Goal: Task Accomplishment & Management: Complete application form

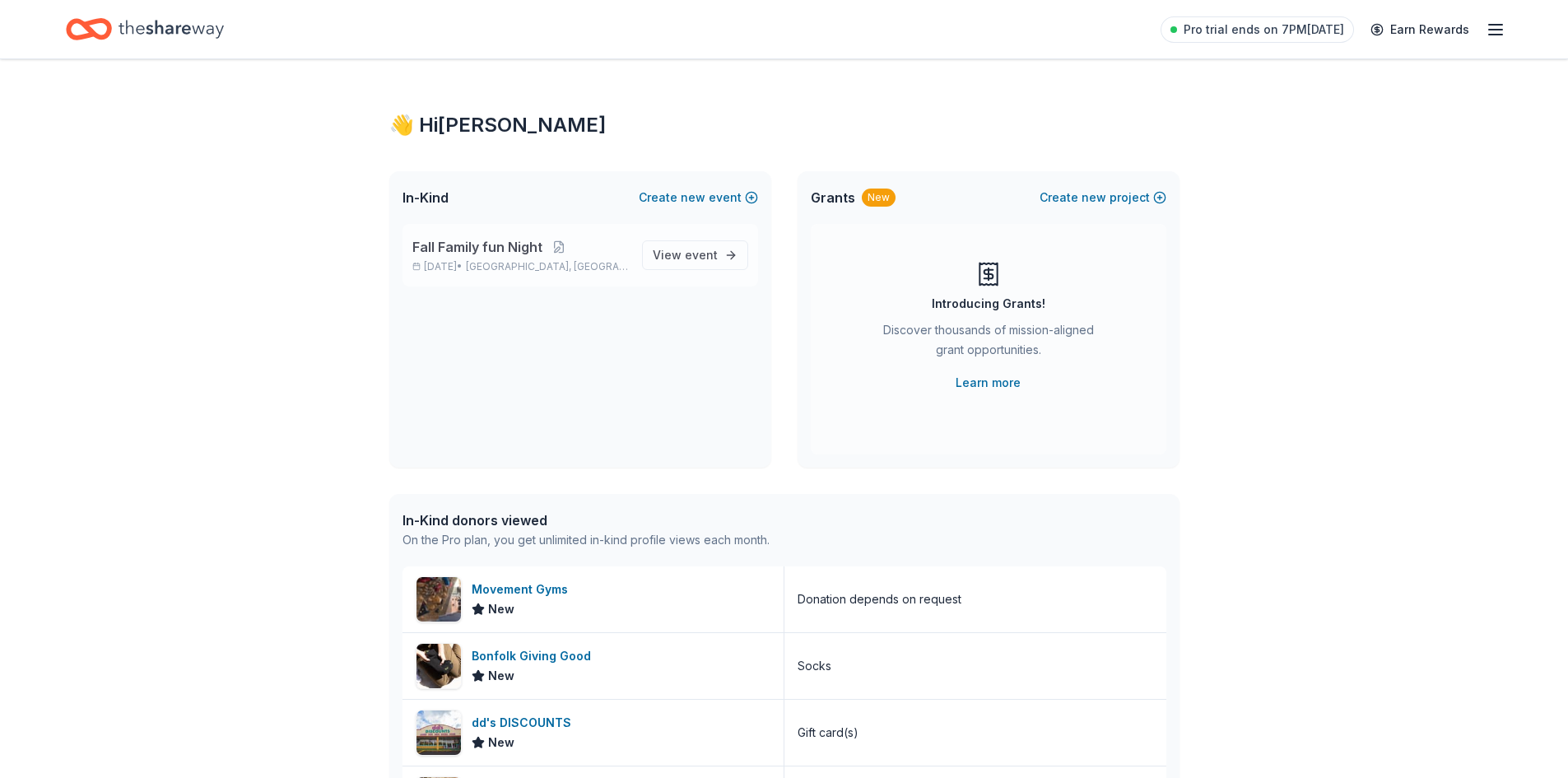
click at [493, 263] on p "Nov 17, 2025 • Houston, TX" at bounding box center [520, 267] width 216 height 13
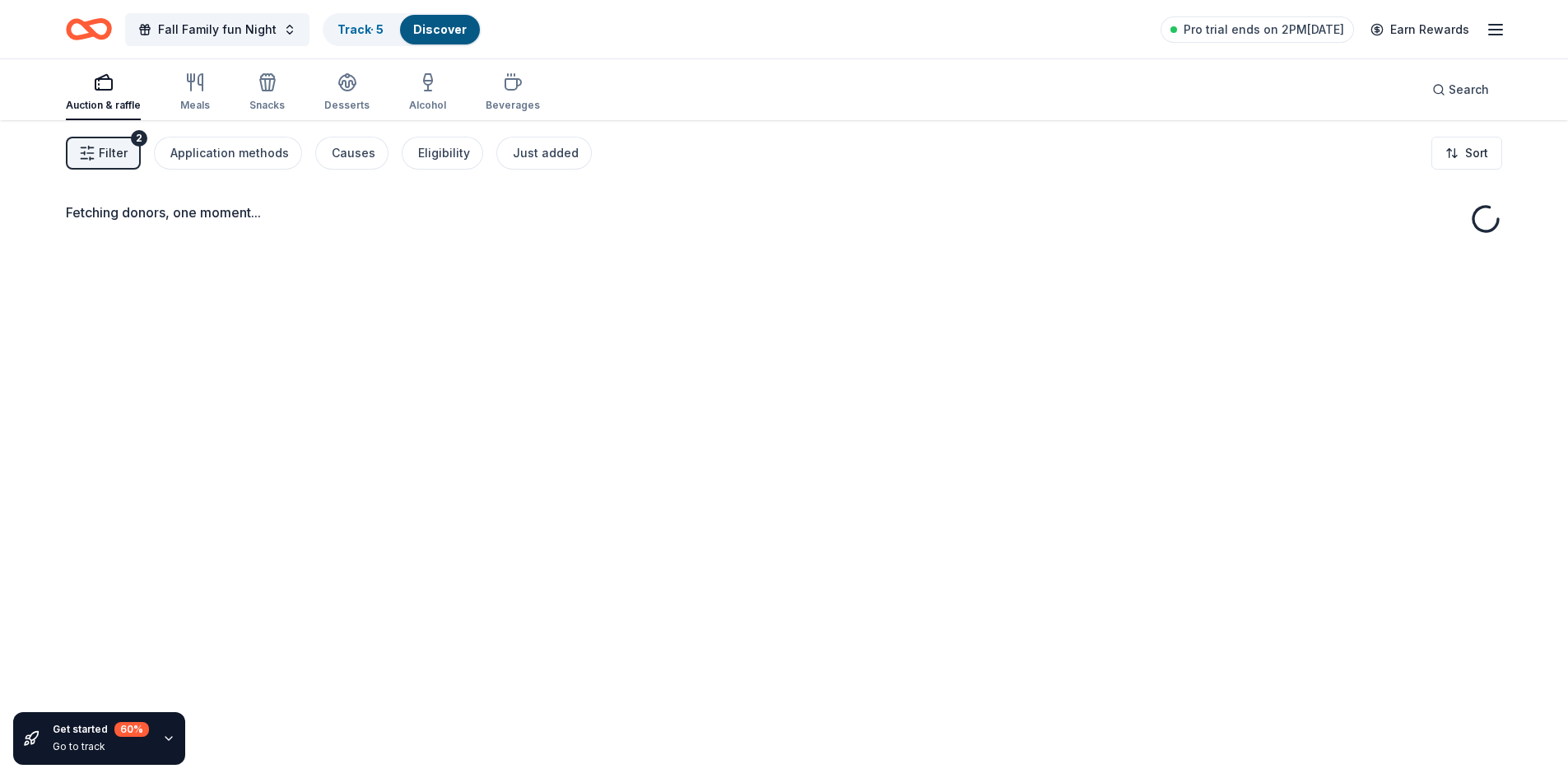
click at [102, 160] on span "Filter" at bounding box center [113, 153] width 29 height 20
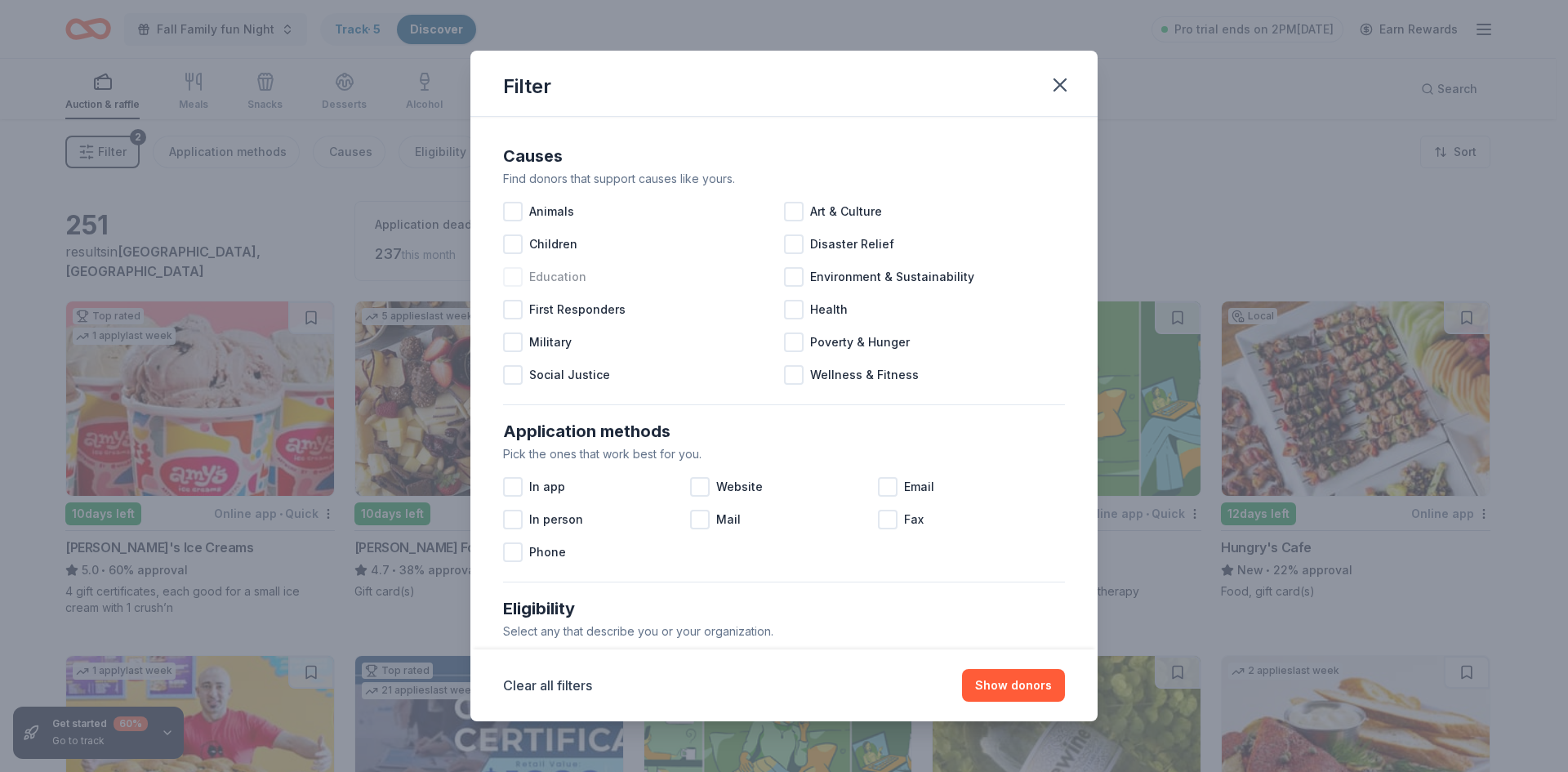
click at [510, 276] on div at bounding box center [513, 277] width 20 height 20
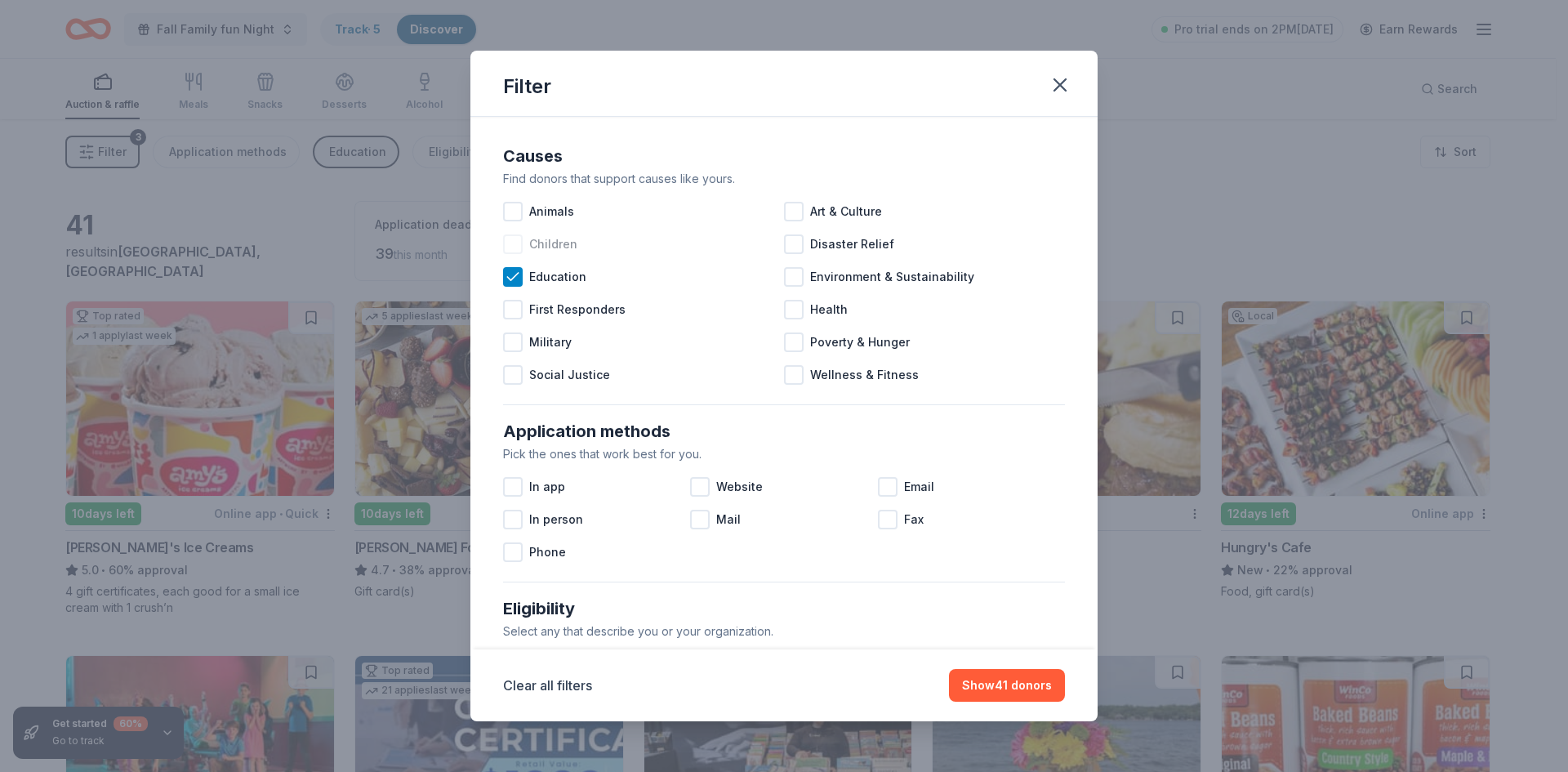
click at [515, 243] on div at bounding box center [513, 244] width 20 height 20
click at [1031, 691] on button "Show 55 donors" at bounding box center [1006, 686] width 118 height 33
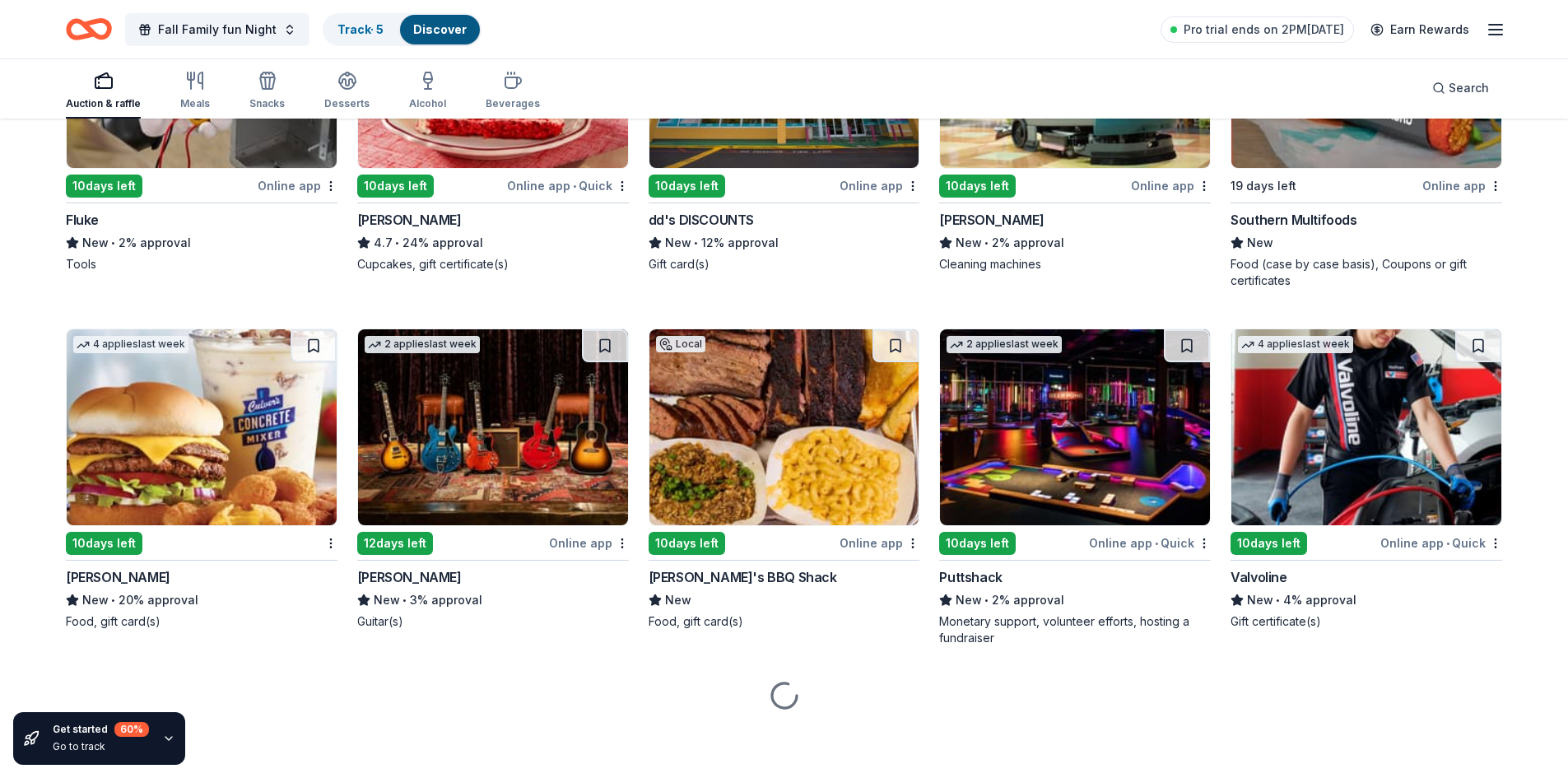
scroll to position [1157, 0]
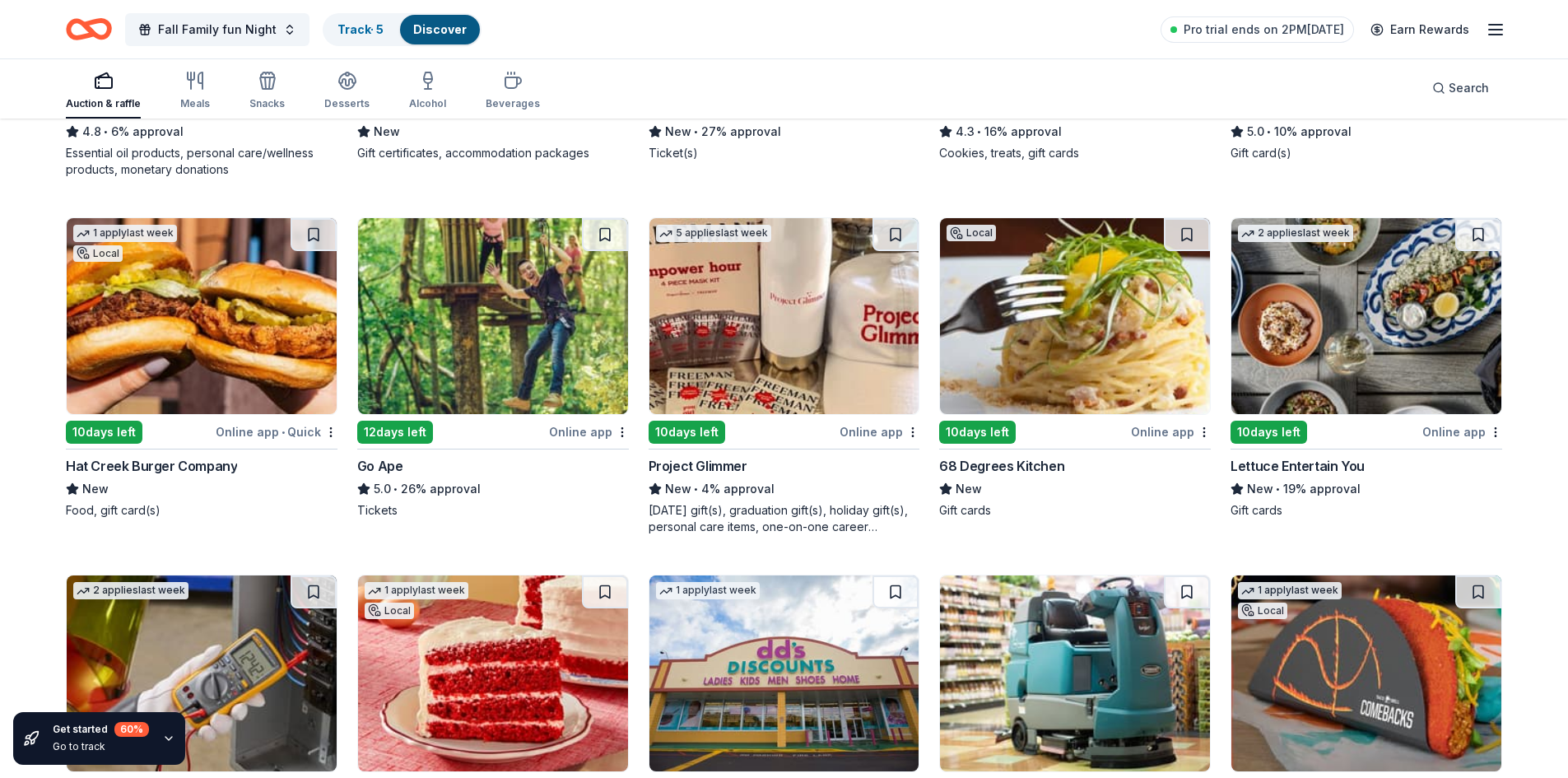
click at [1406, 351] on img at bounding box center [1366, 316] width 270 height 196
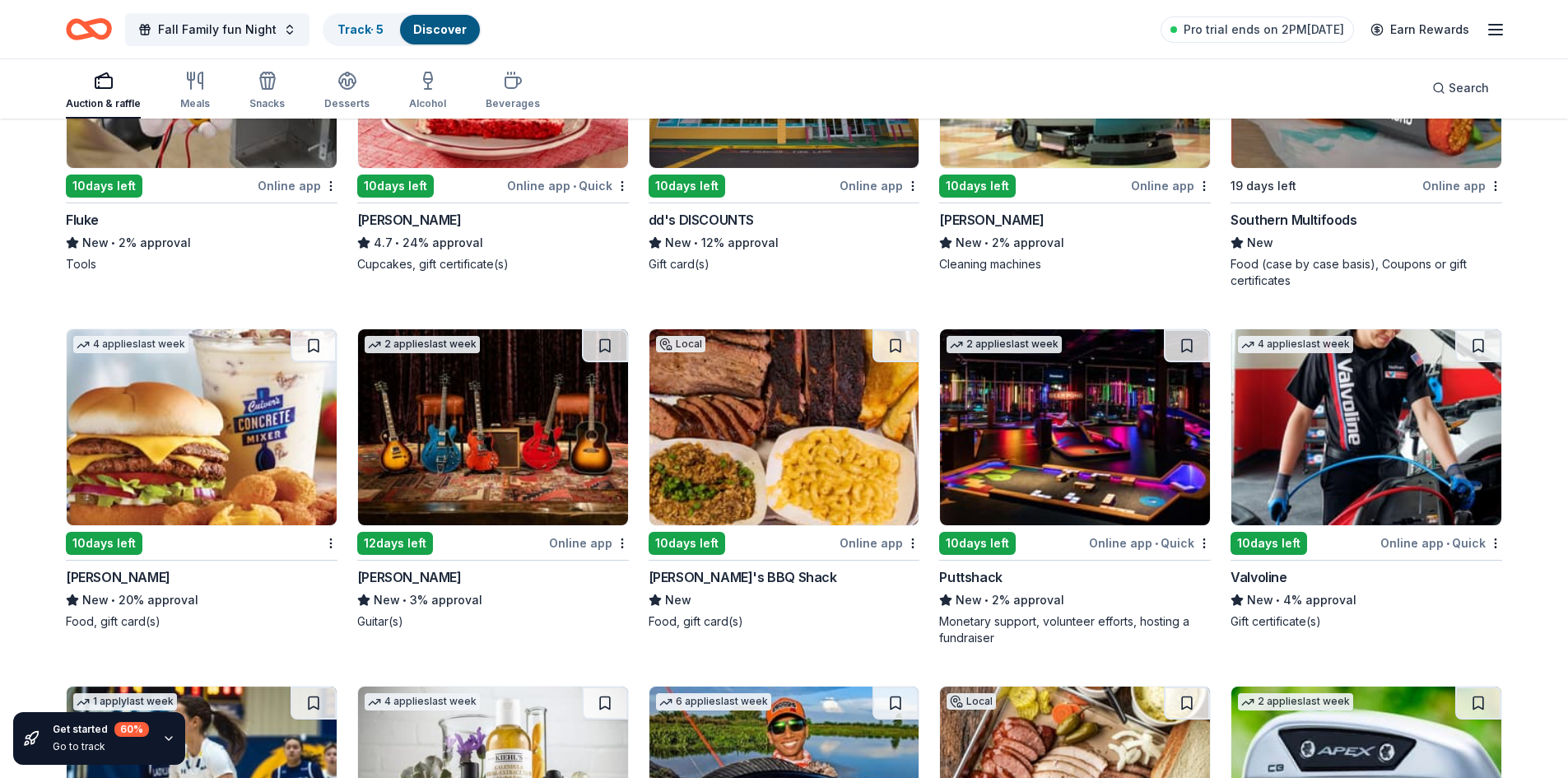
click at [180, 457] on img at bounding box center [201, 427] width 270 height 196
click at [544, 436] on img at bounding box center [493, 427] width 270 height 196
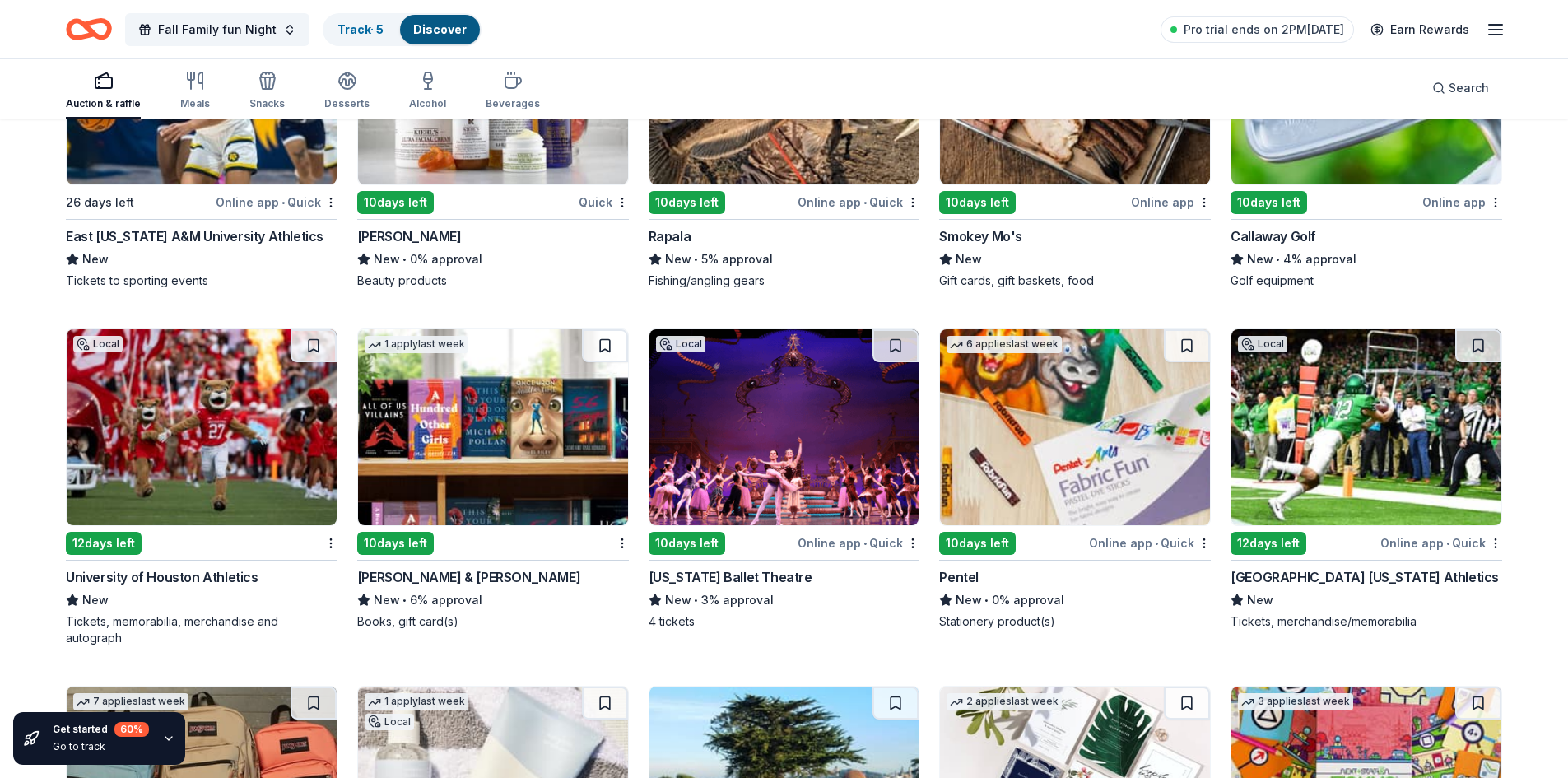
scroll to position [3062, 0]
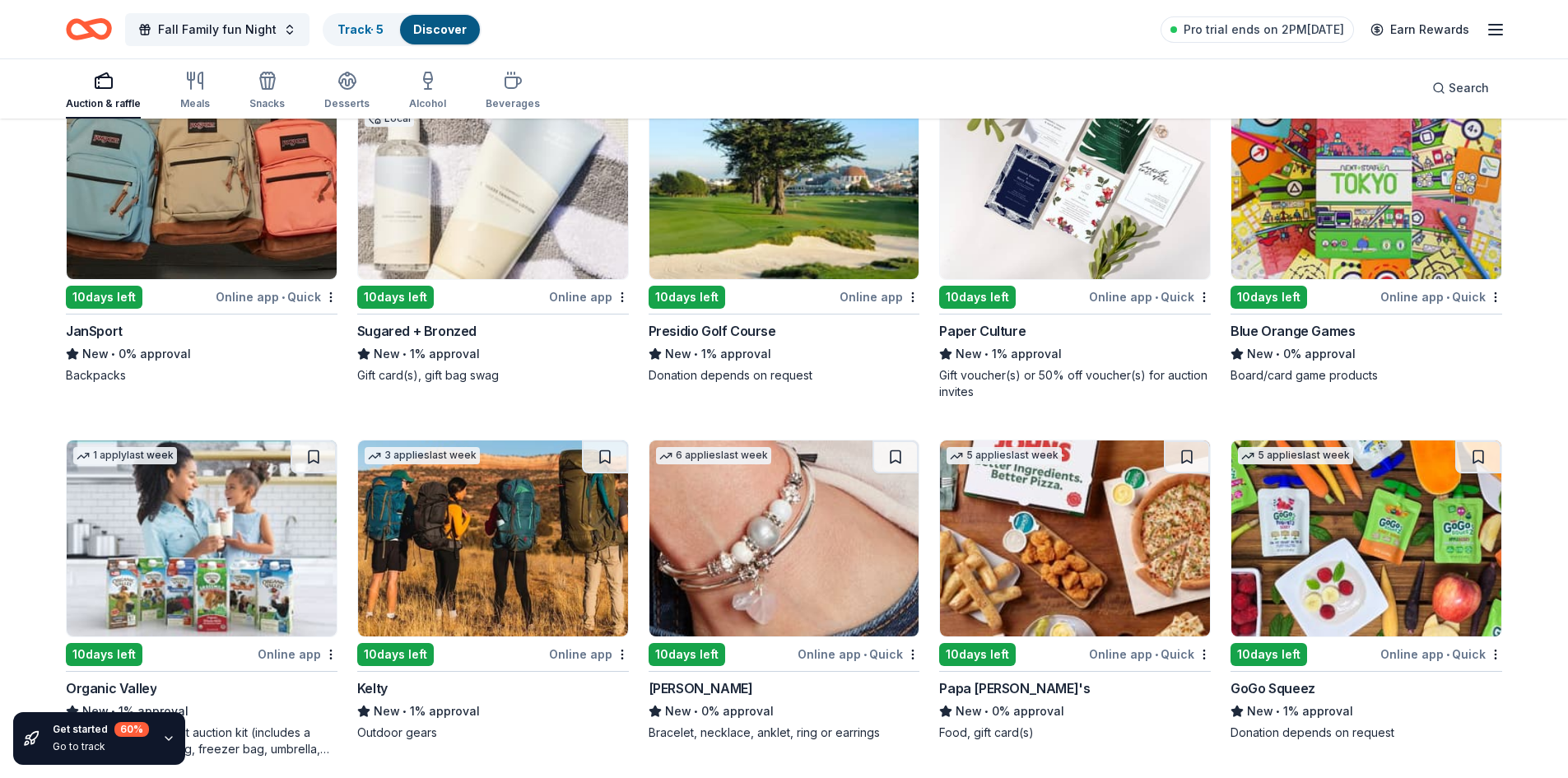
click at [522, 192] on img at bounding box center [493, 181] width 270 height 196
click at [799, 582] on img at bounding box center [784, 539] width 270 height 196
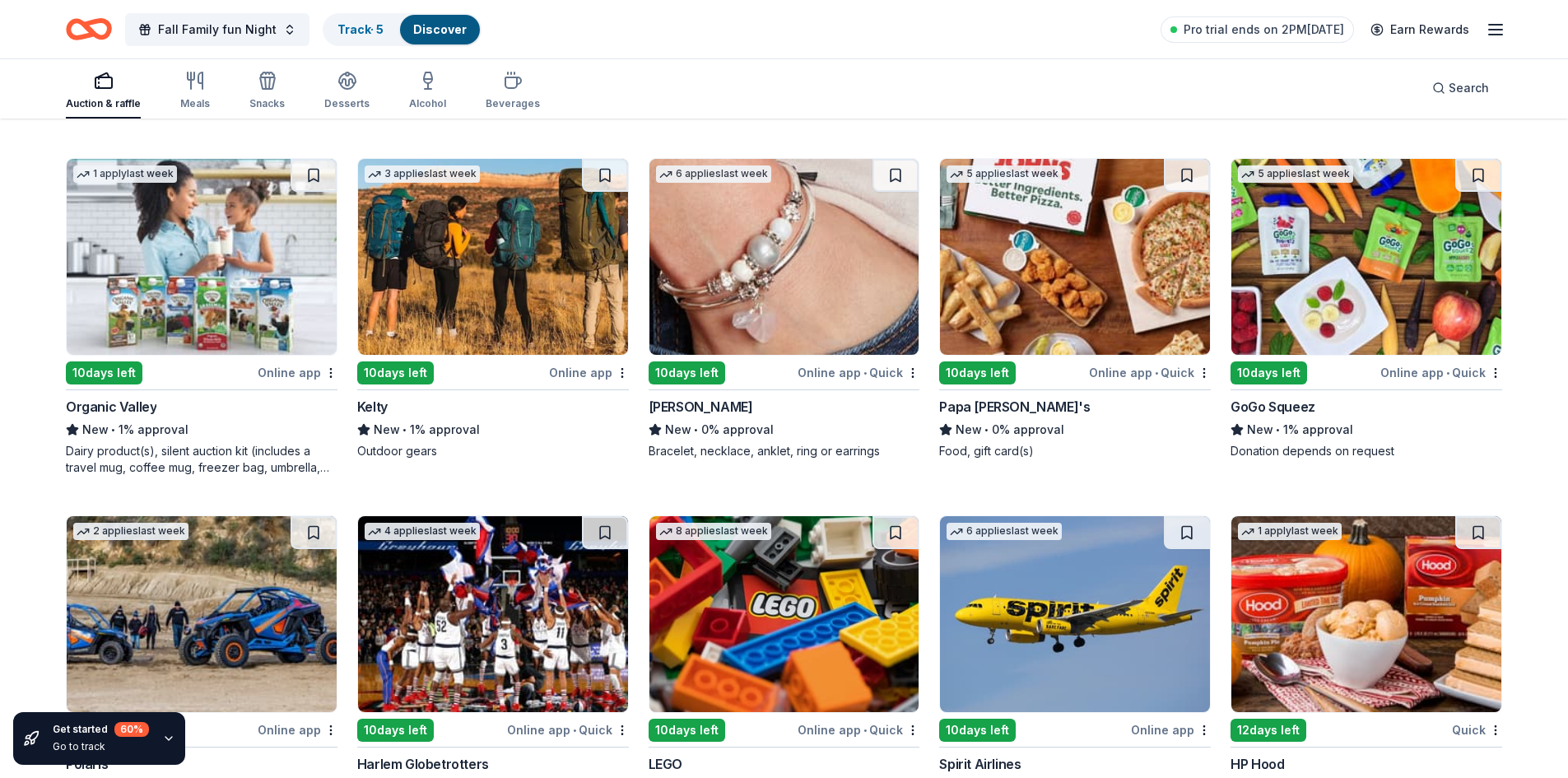
scroll to position [3415, 0]
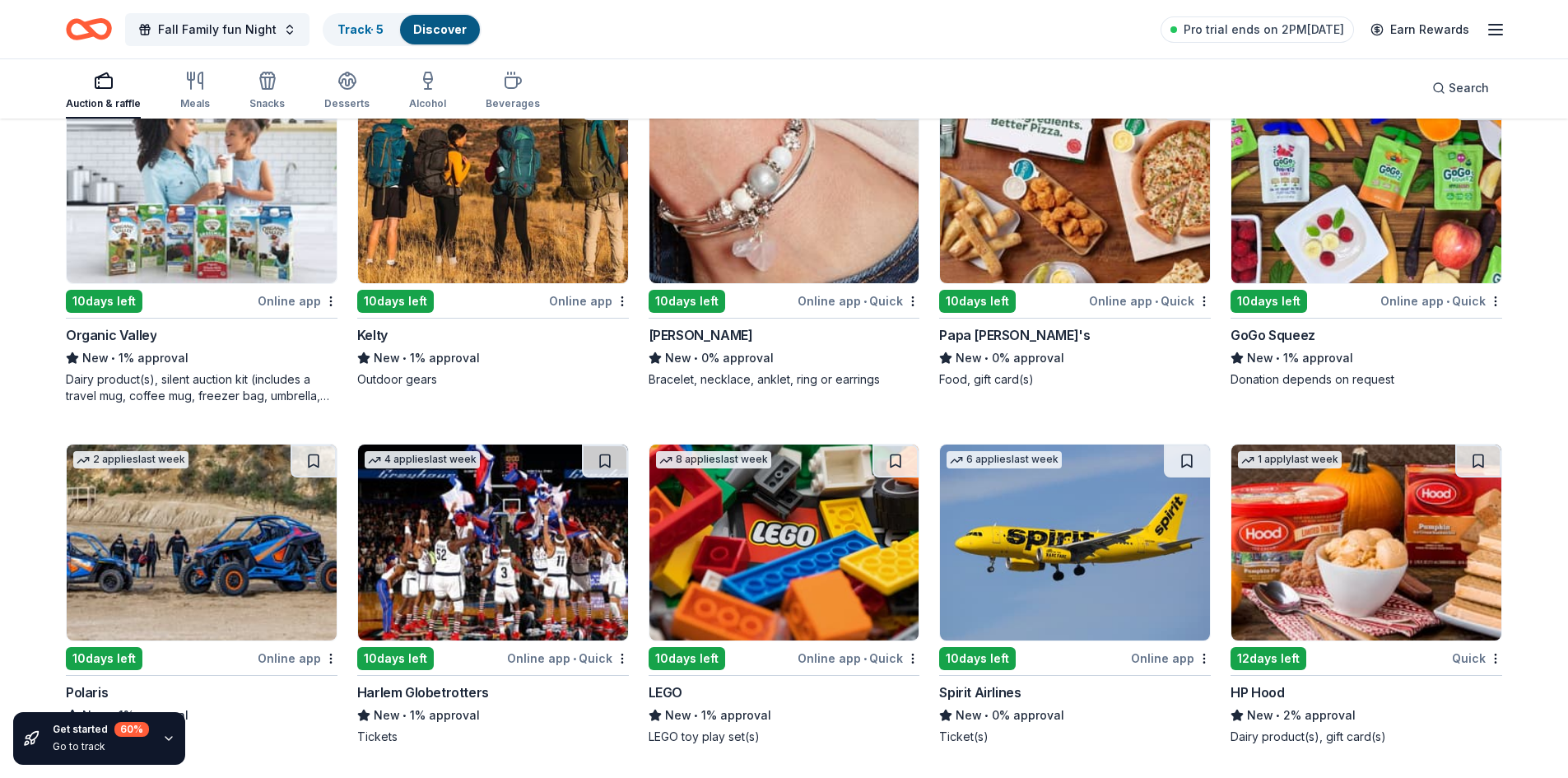
click at [192, 547] on img at bounding box center [201, 543] width 270 height 196
click at [802, 222] on img at bounding box center [784, 185] width 270 height 196
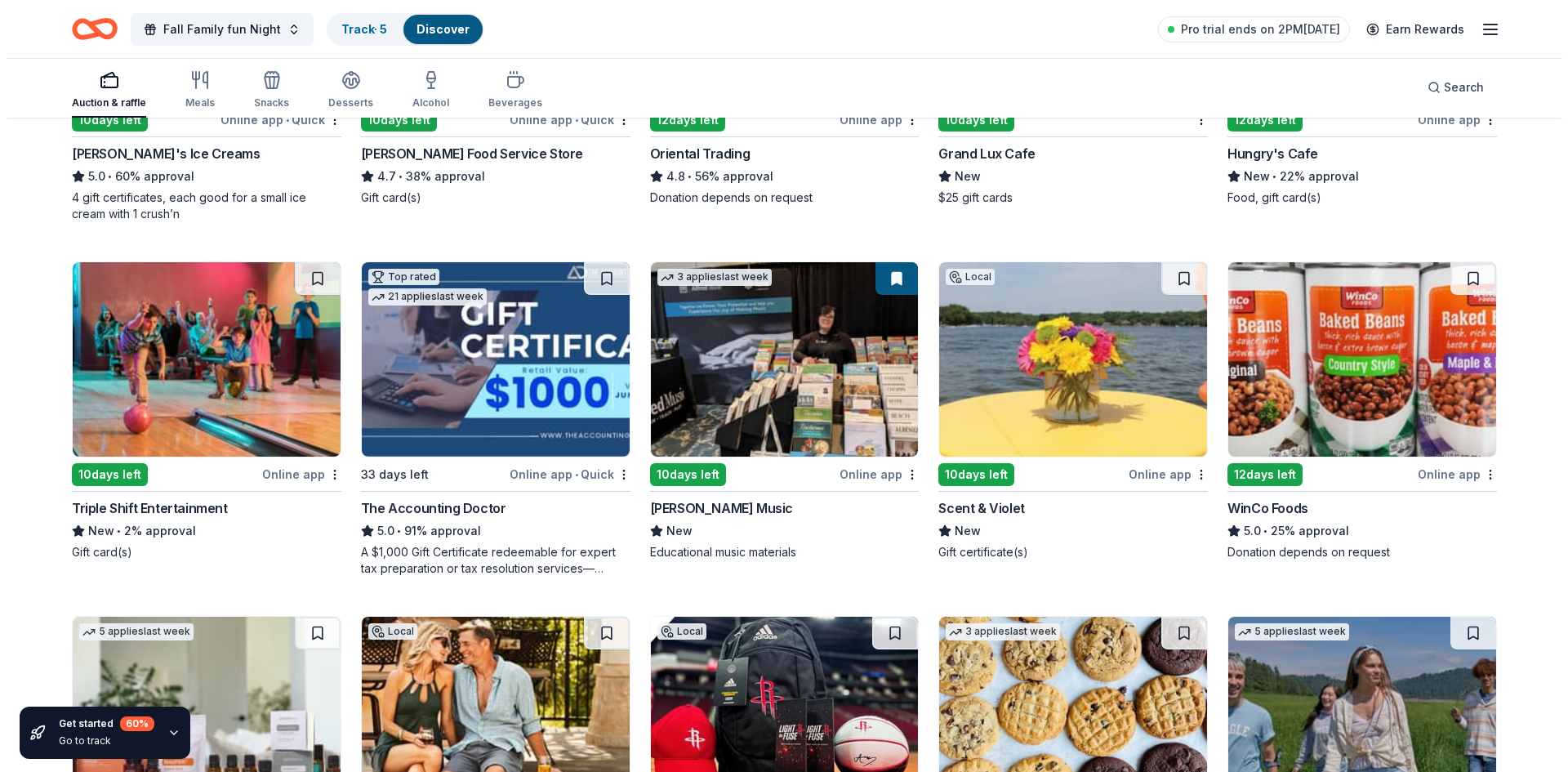
scroll to position [0, 0]
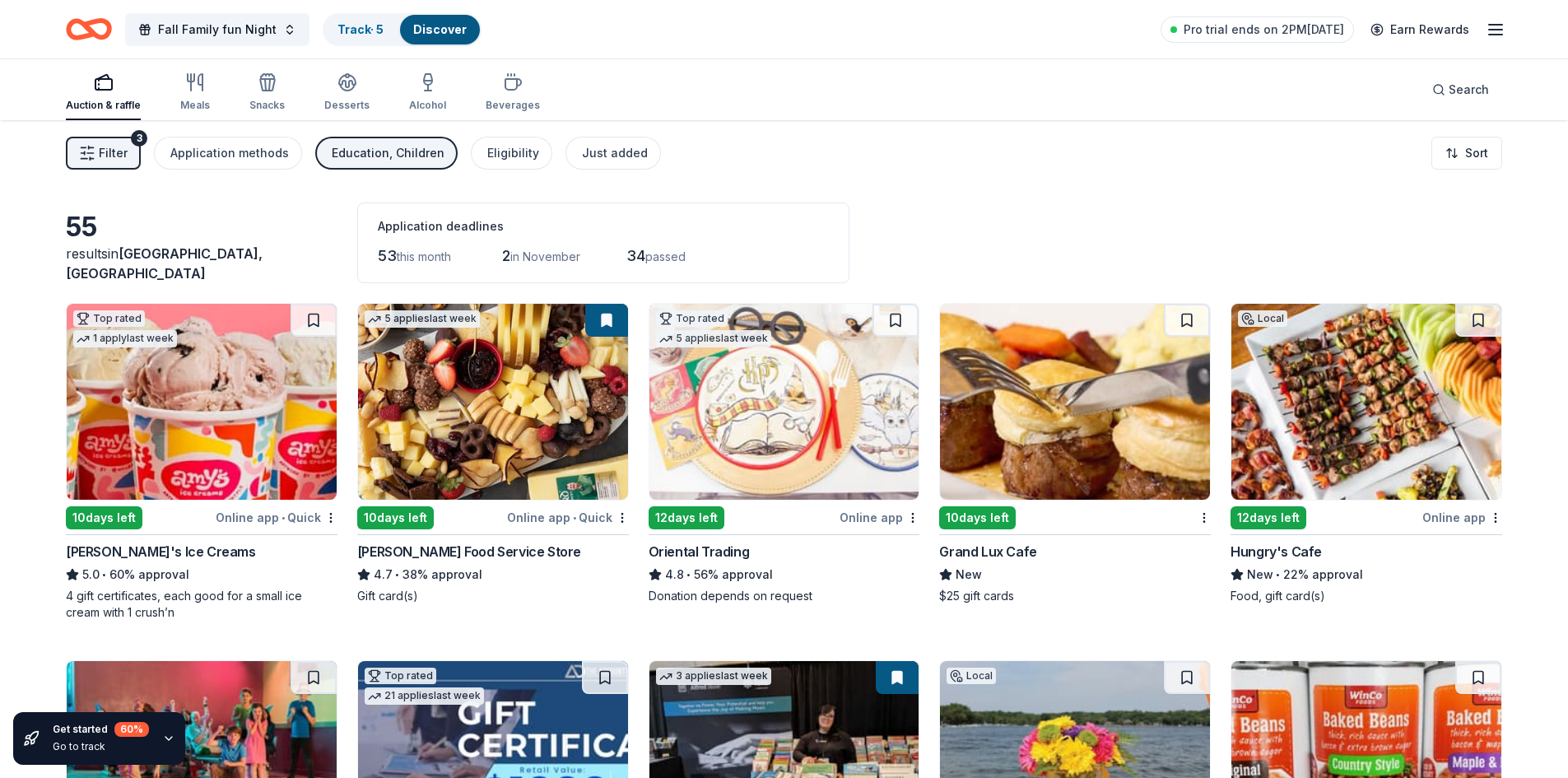
click at [123, 153] on span "Filter" at bounding box center [113, 153] width 29 height 20
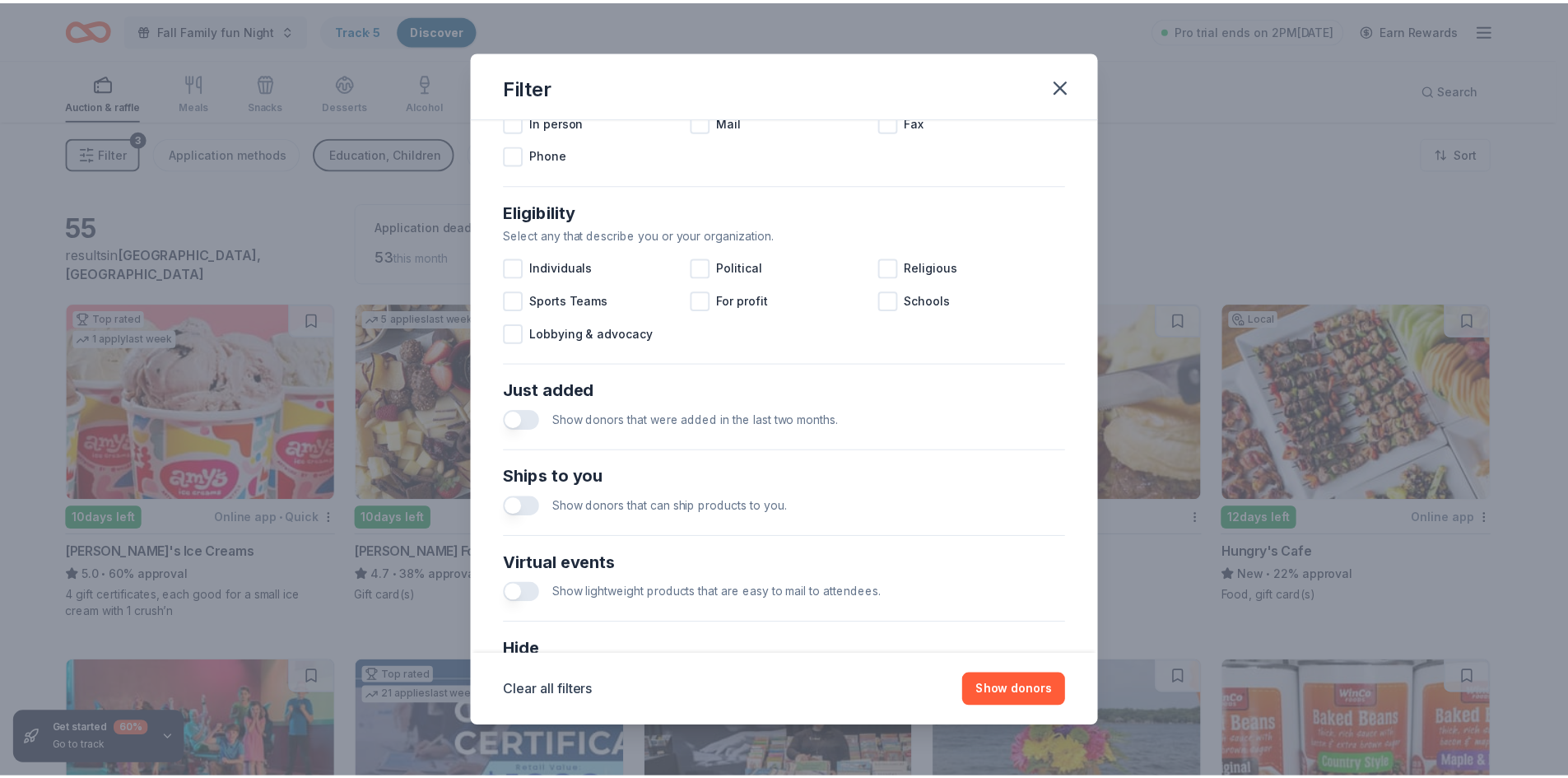
scroll to position [548, 0]
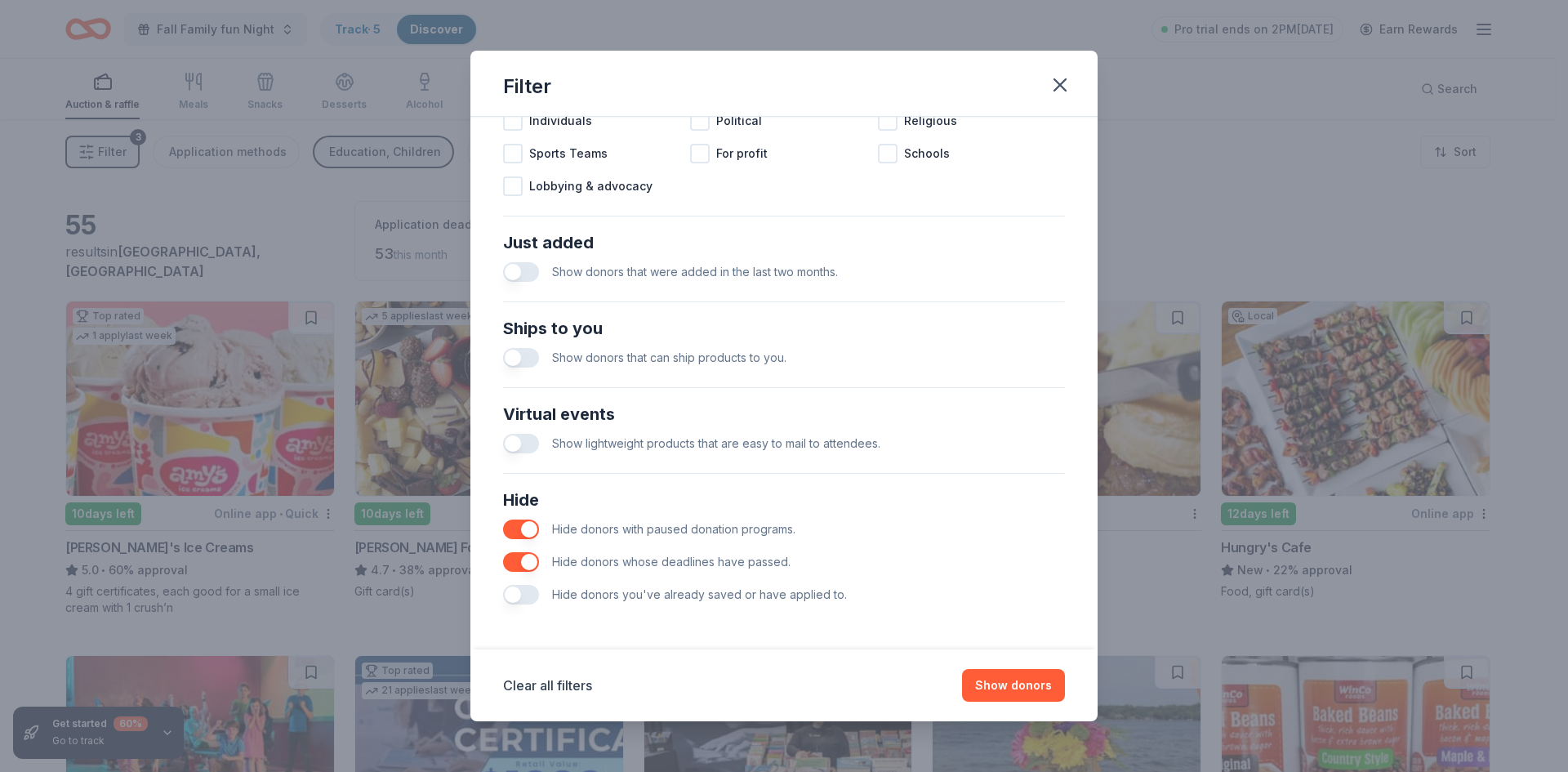
click at [534, 589] on button "button" at bounding box center [521, 594] width 36 height 20
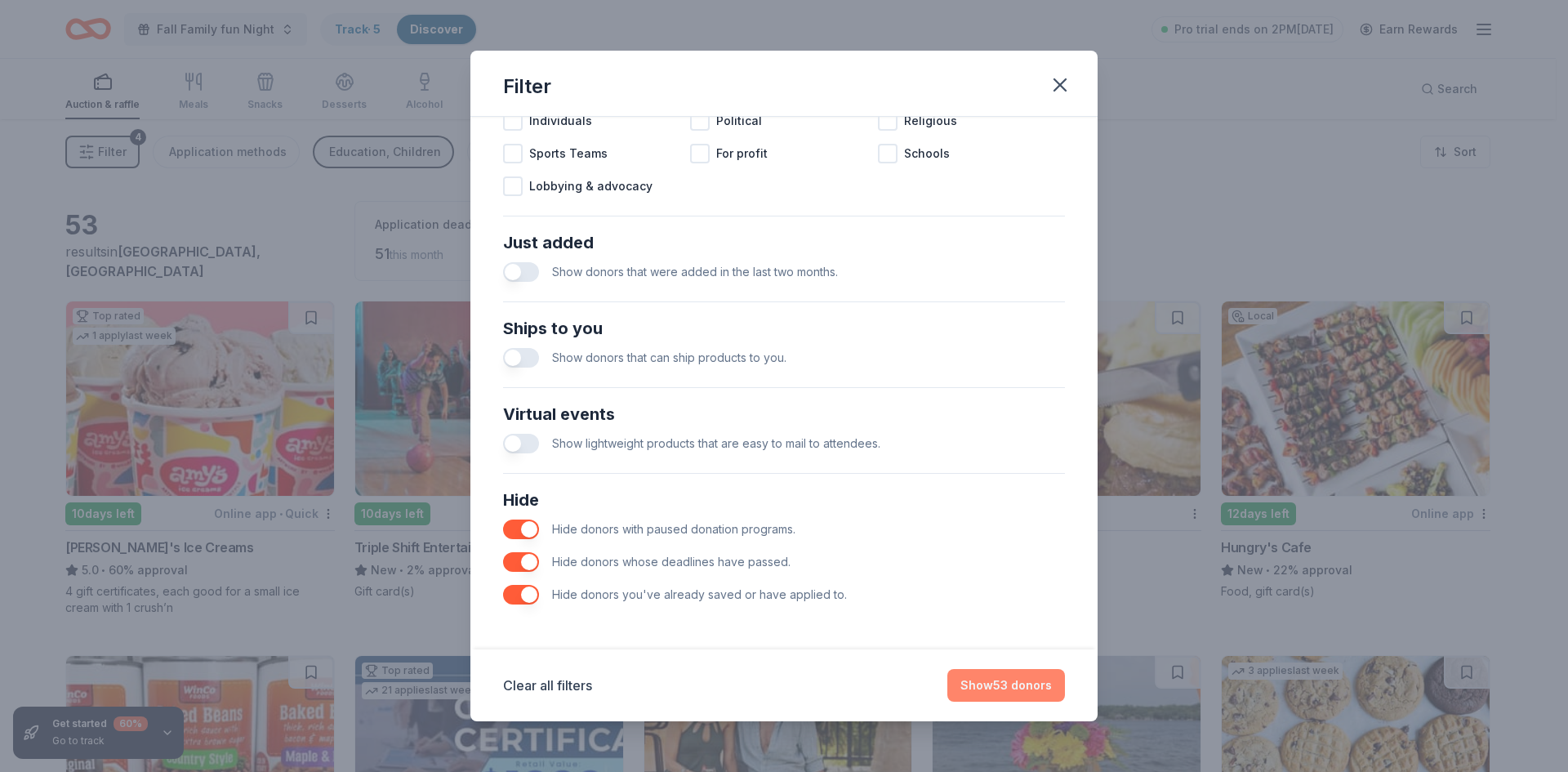
click at [984, 681] on button "Show 53 donors" at bounding box center [1006, 686] width 118 height 33
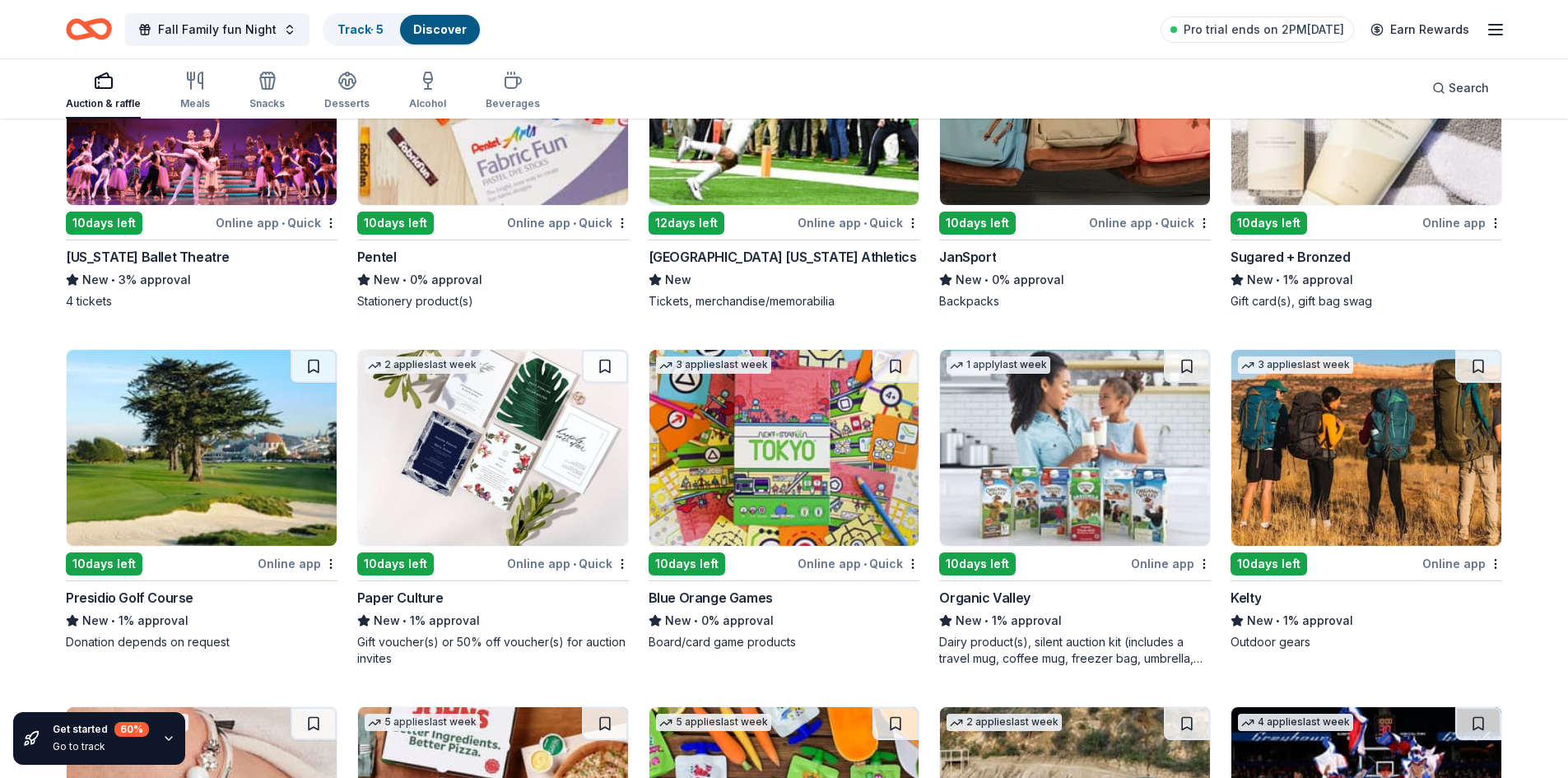
scroll to position [2175, 0]
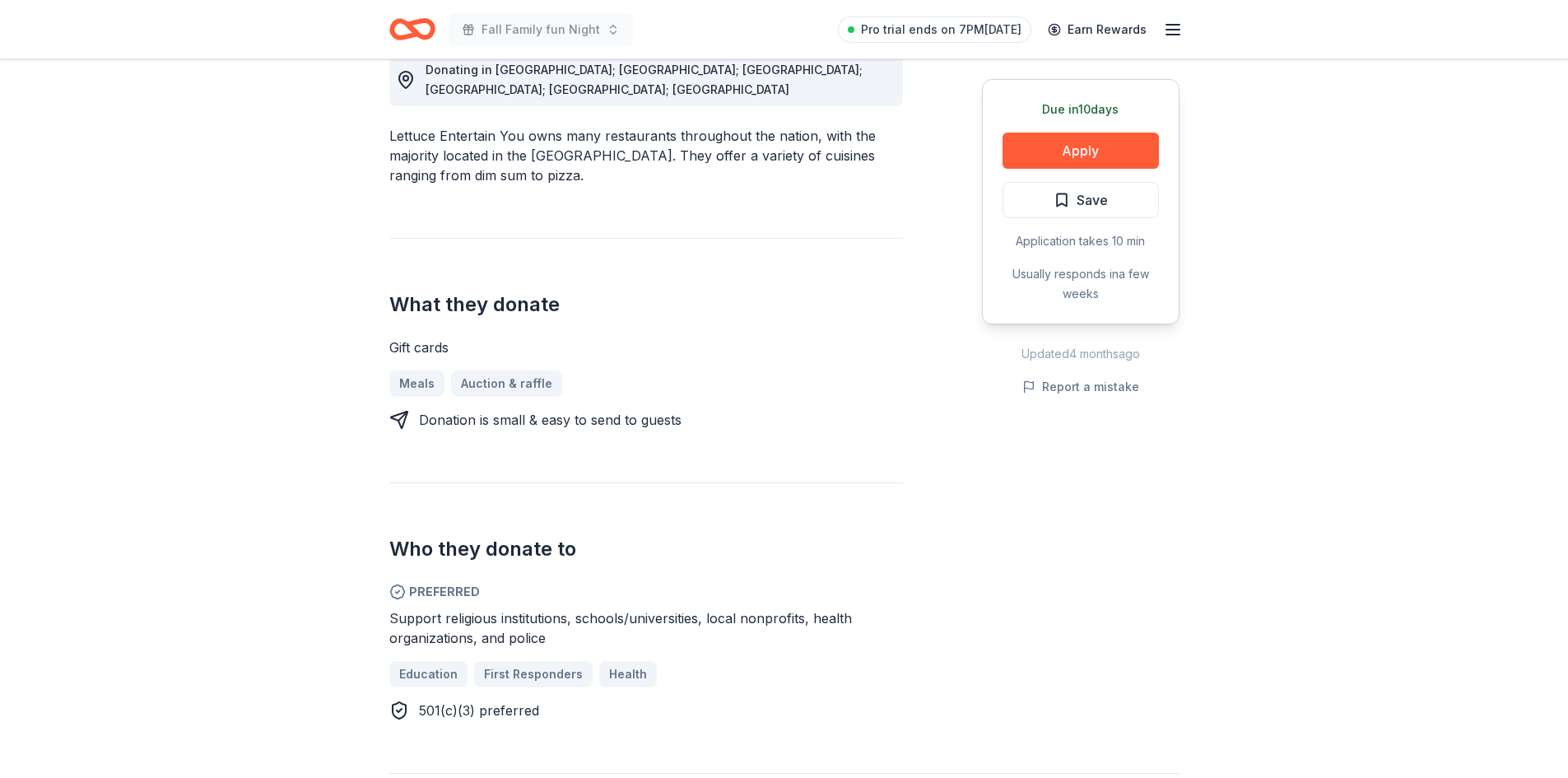
scroll to position [548, 0]
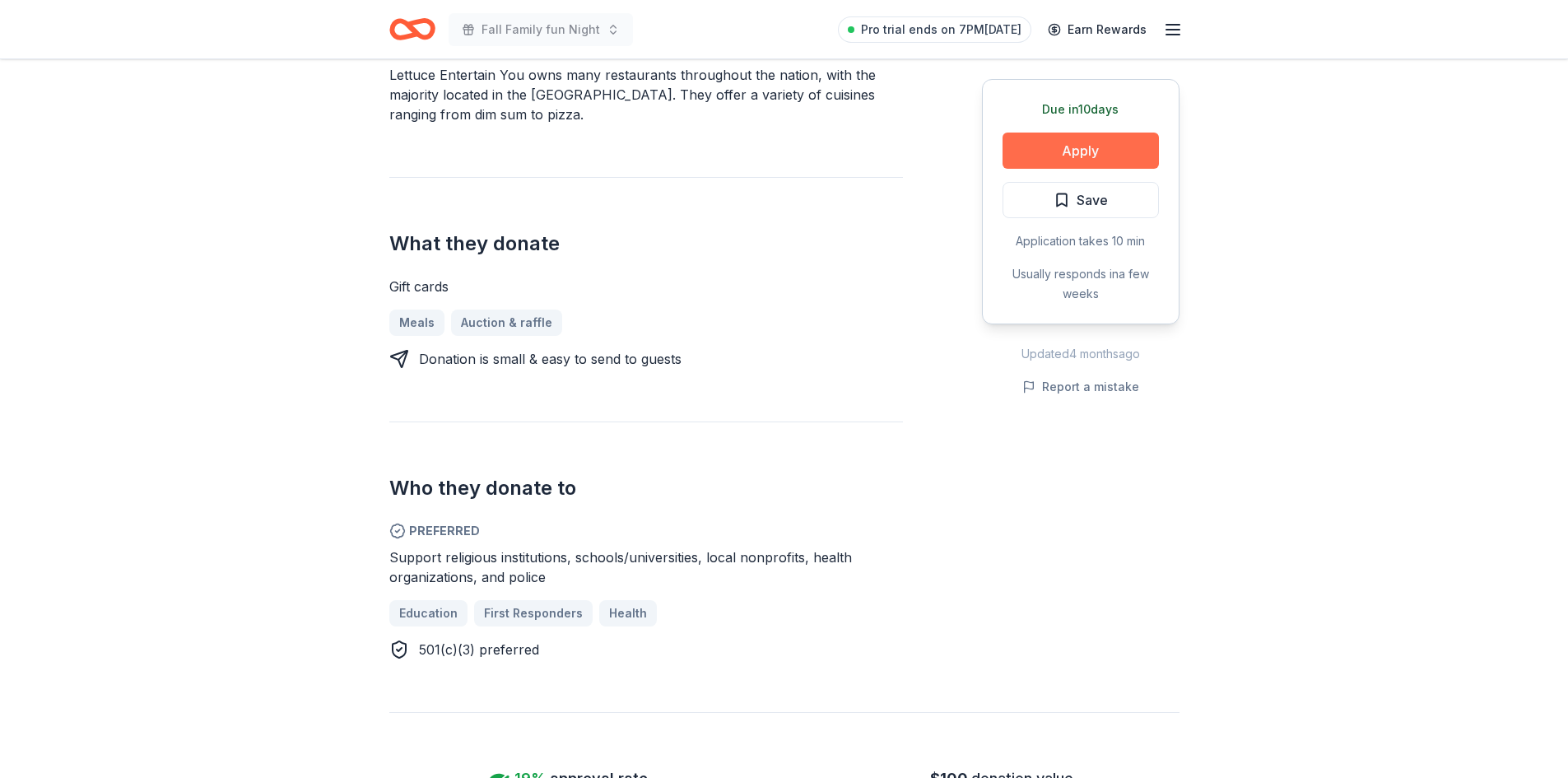
click at [1045, 155] on button "Apply" at bounding box center [1080, 151] width 157 height 36
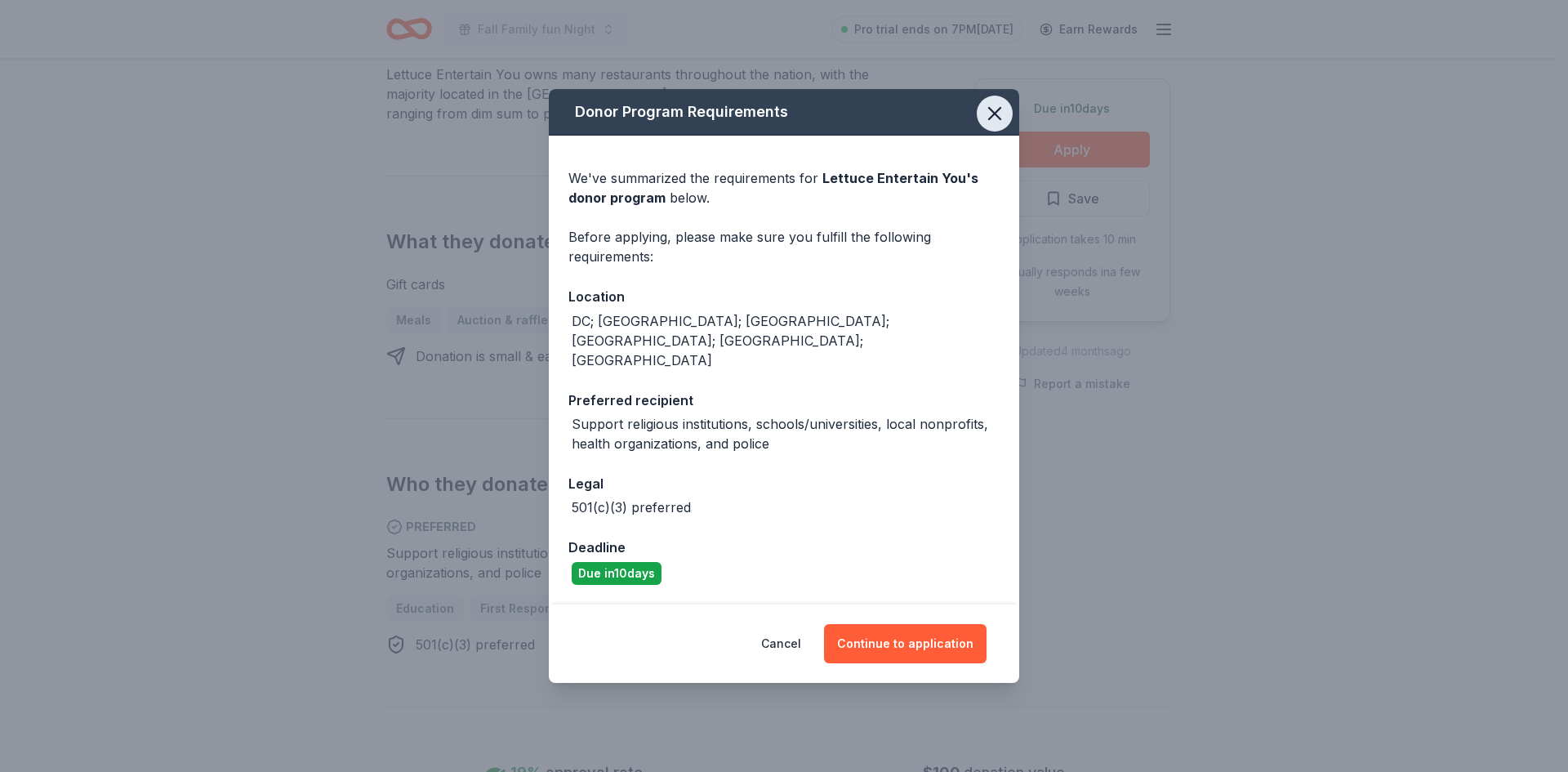
click at [1001, 123] on icon "button" at bounding box center [994, 113] width 23 height 23
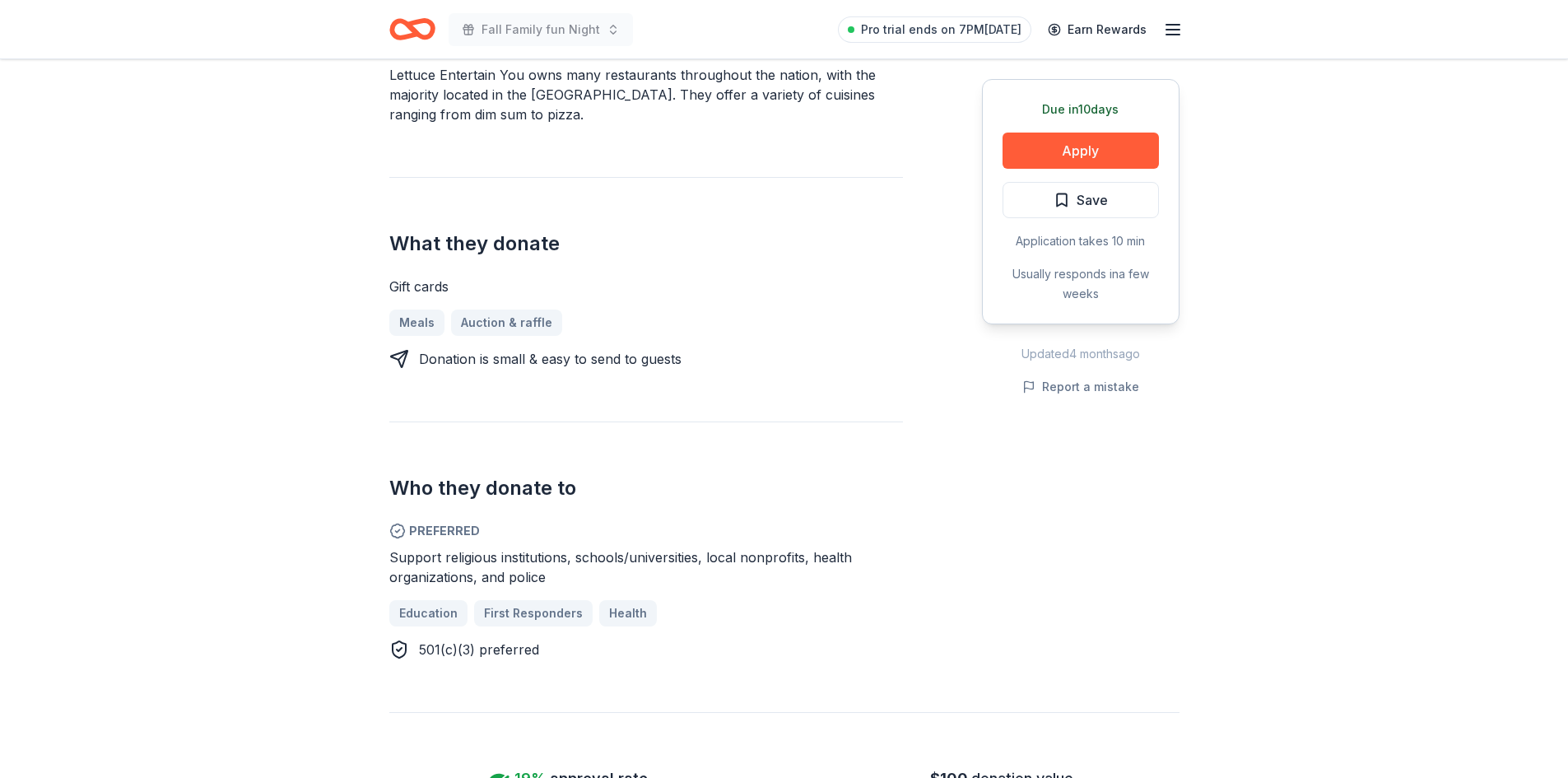
scroll to position [0, 0]
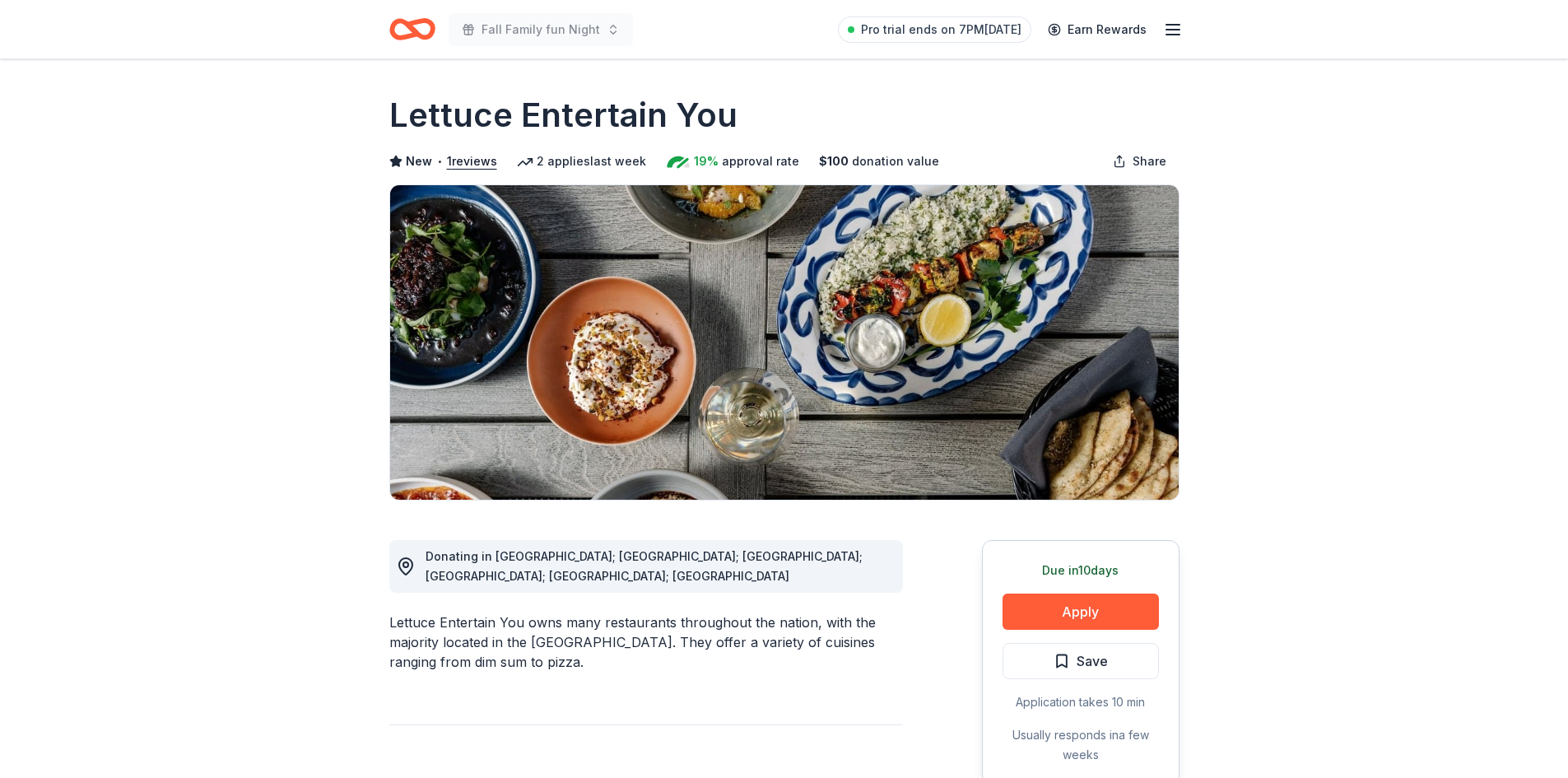
drag, startPoint x: 755, startPoint y: 108, endPoint x: 455, endPoint y: 114, distance: 300.1
click at [397, 114] on div "Lettuce Entertain You" at bounding box center [784, 115] width 790 height 46
drag, startPoint x: 791, startPoint y: 121, endPoint x: 388, endPoint y: 118, distance: 403.0
click at [409, 127] on div "Lettuce Entertain You" at bounding box center [784, 115] width 790 height 46
drag, startPoint x: 378, startPoint y: 115, endPoint x: 657, endPoint y: 123, distance: 279.1
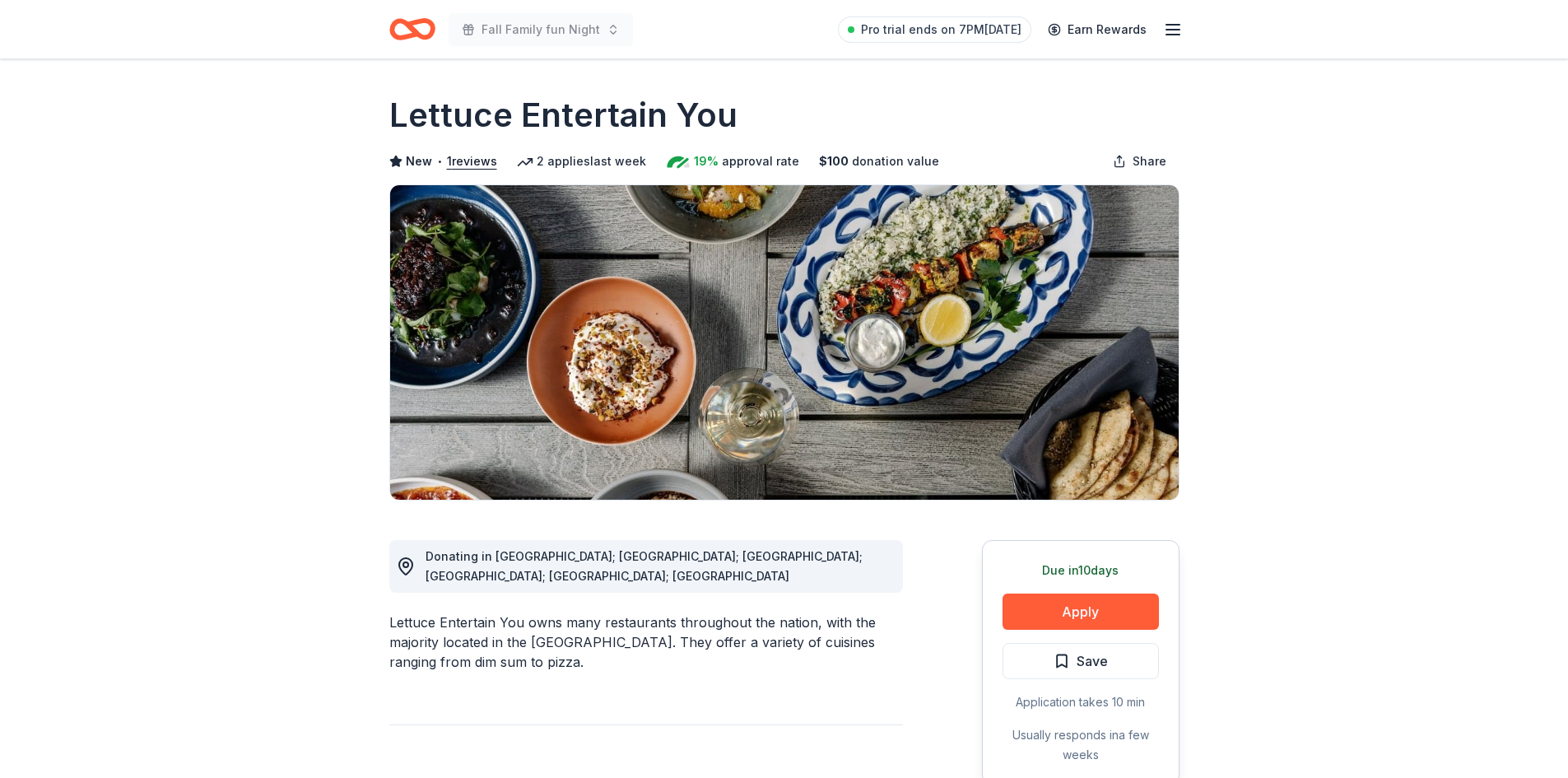
click at [433, 103] on h1 "Lettuce Entertain You" at bounding box center [563, 115] width 348 height 46
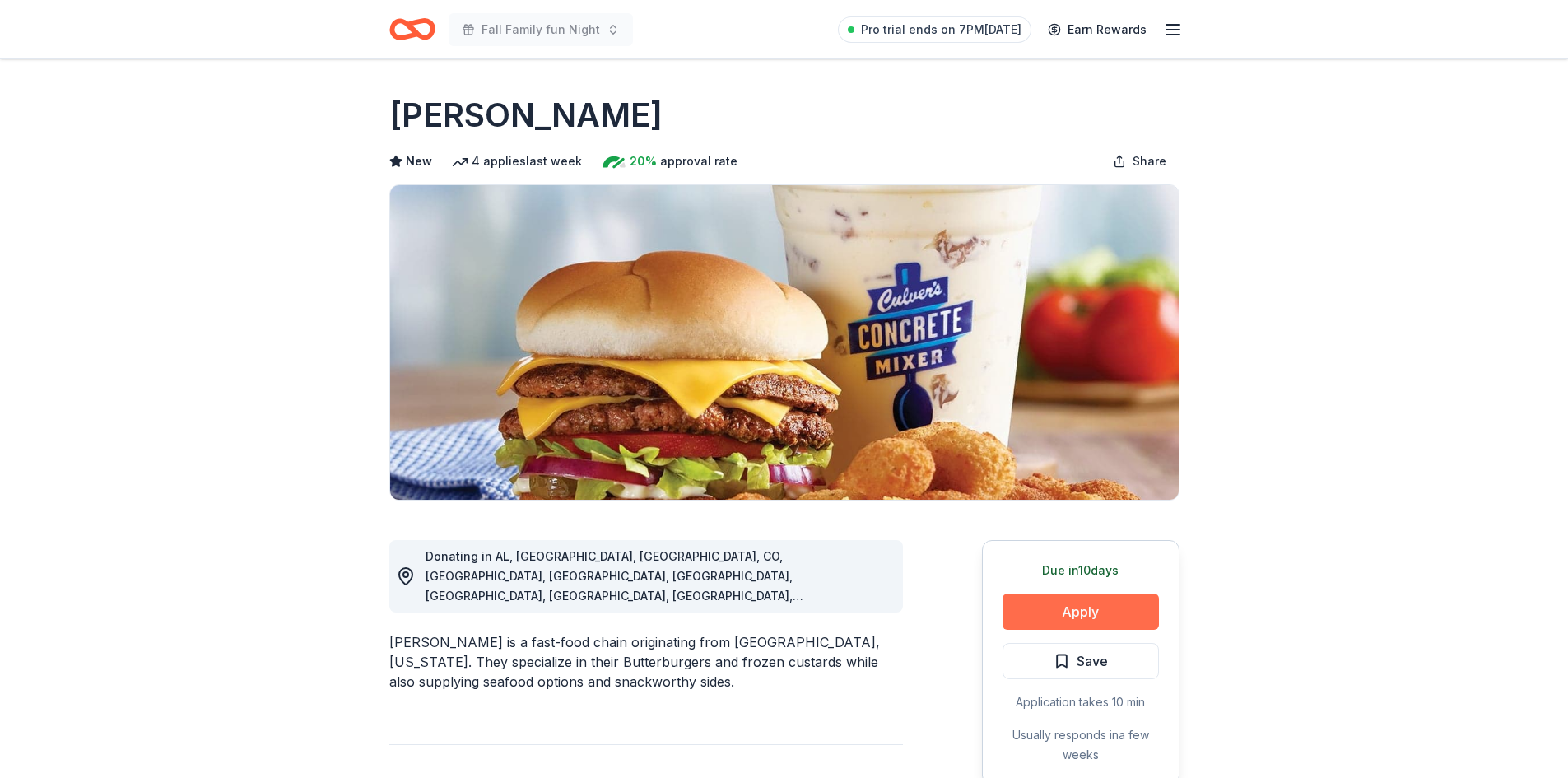
click at [1067, 616] on button "Apply" at bounding box center [1080, 611] width 157 height 36
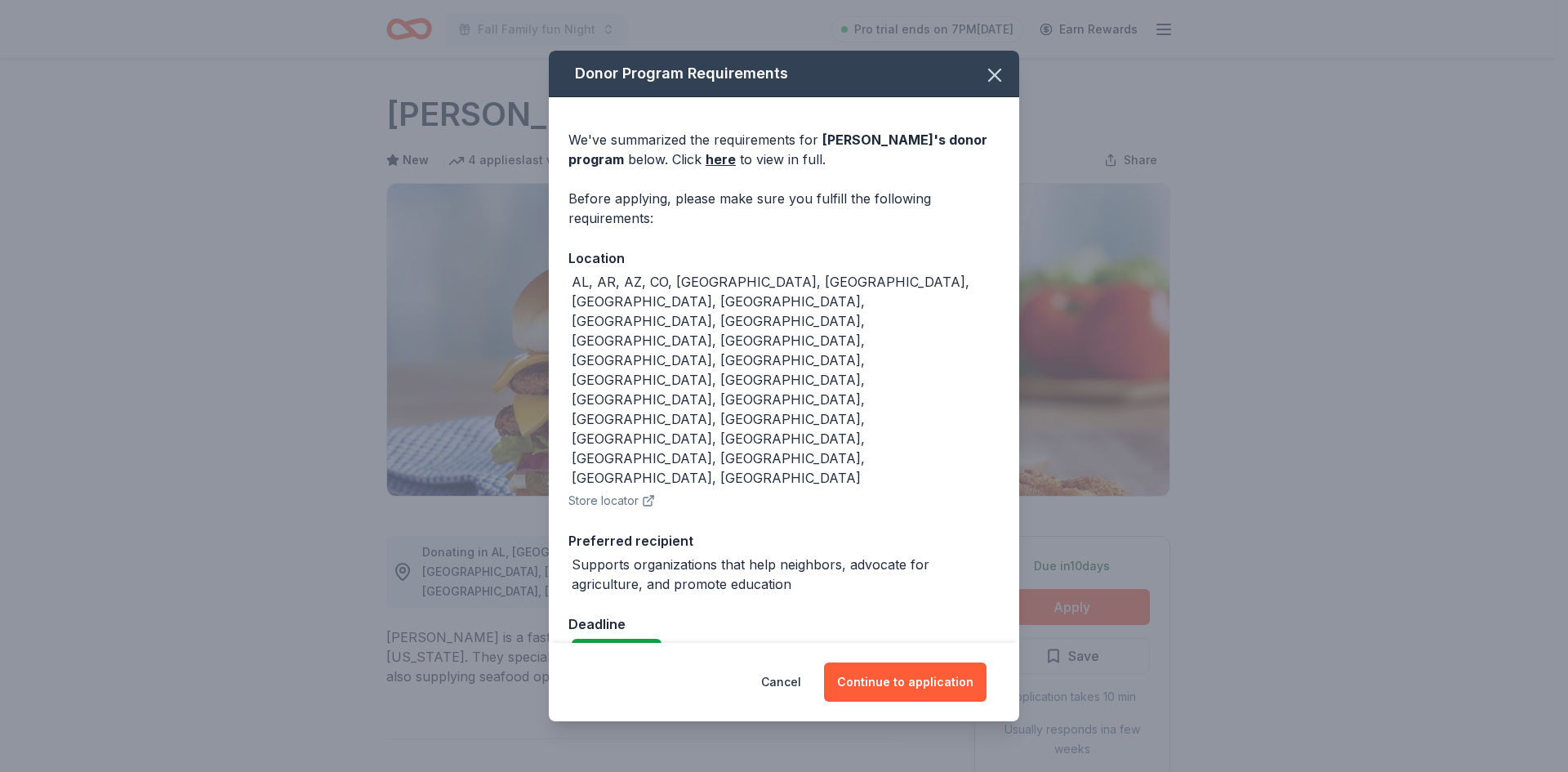
click at [867, 643] on div "Cancel Continue to application" at bounding box center [784, 682] width 470 height 78
click at [874, 663] on button "Continue to application" at bounding box center [906, 682] width 163 height 39
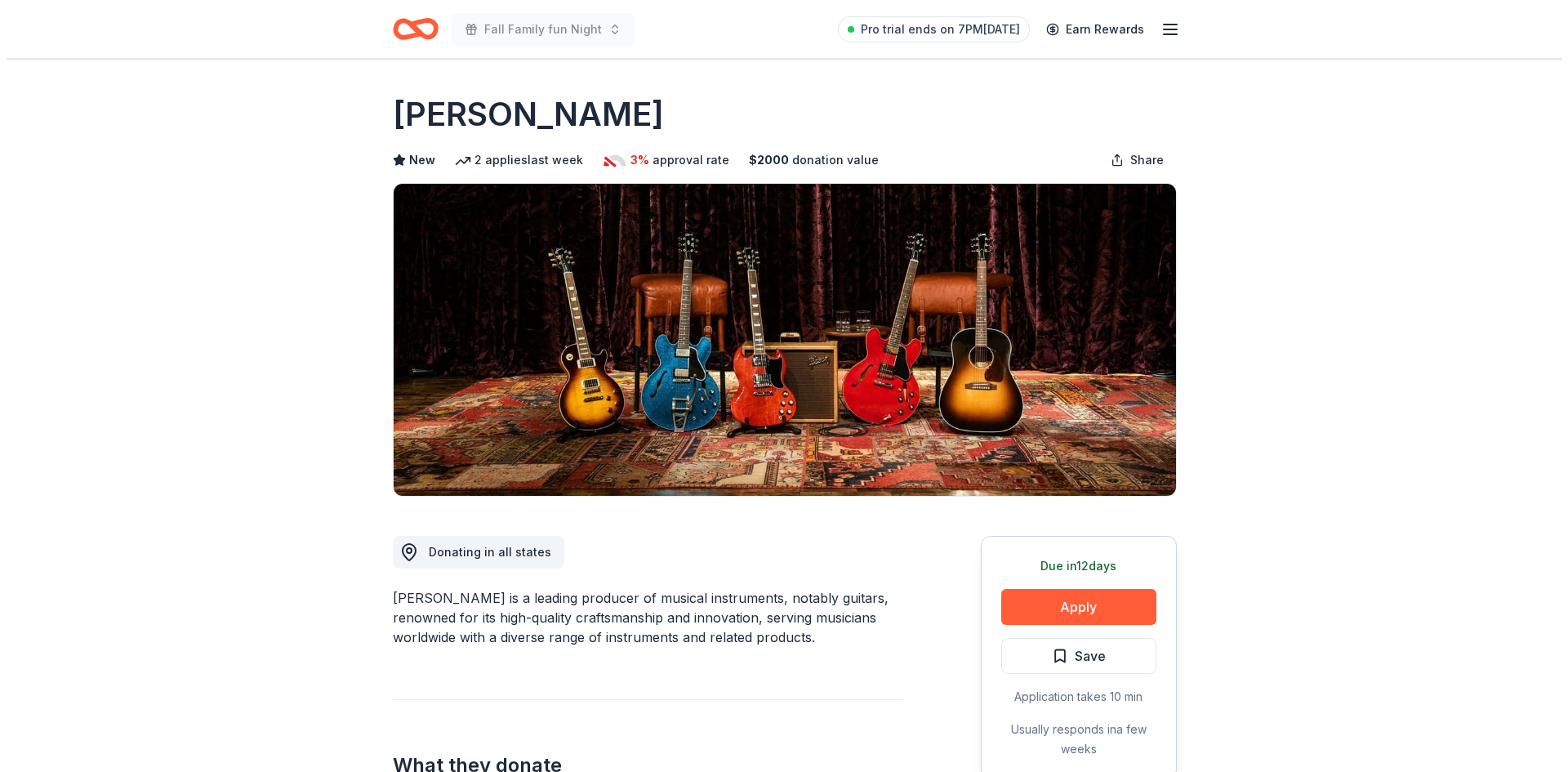
scroll to position [599, 0]
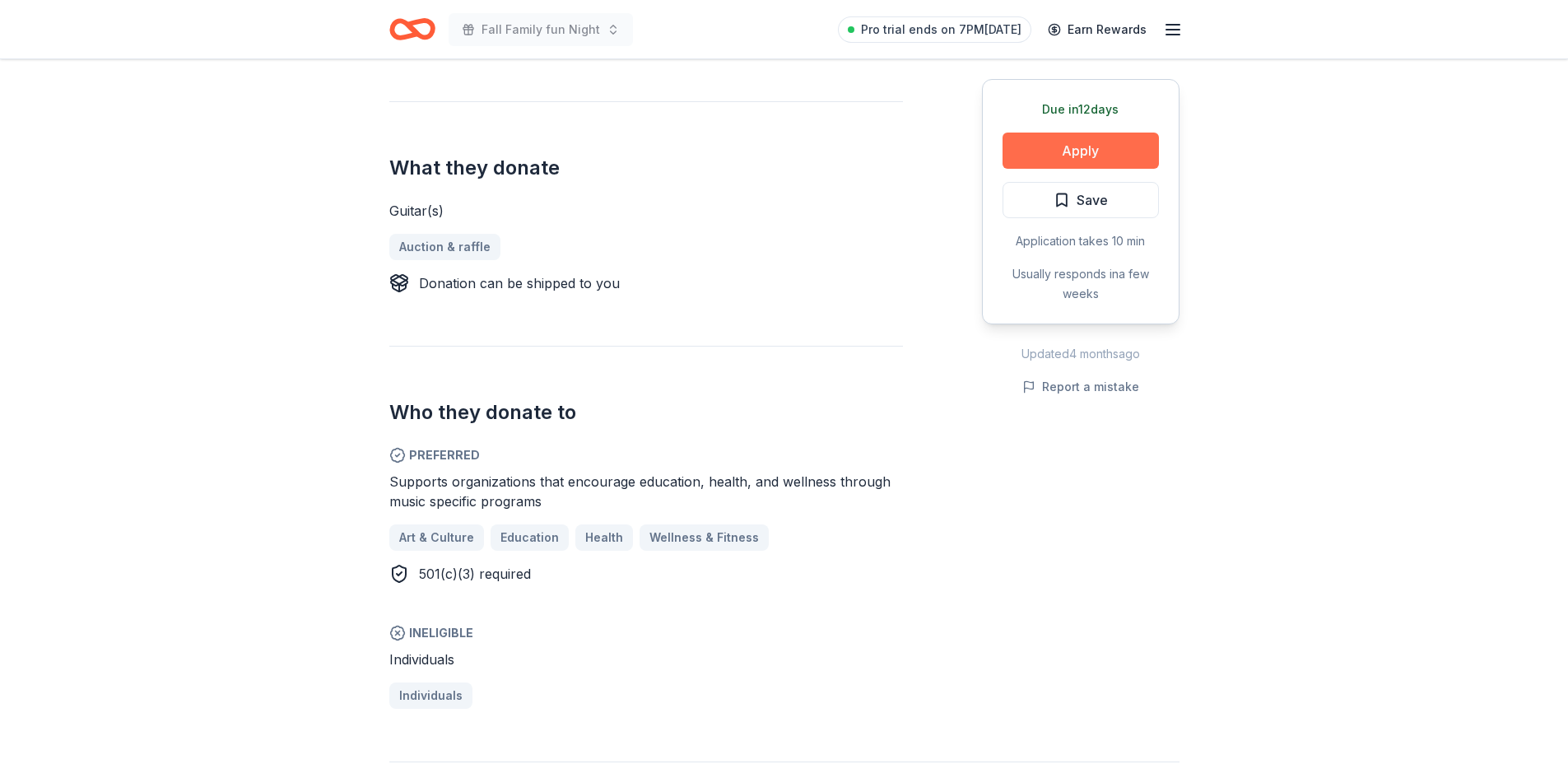
click at [1078, 150] on button "Apply" at bounding box center [1080, 151] width 157 height 36
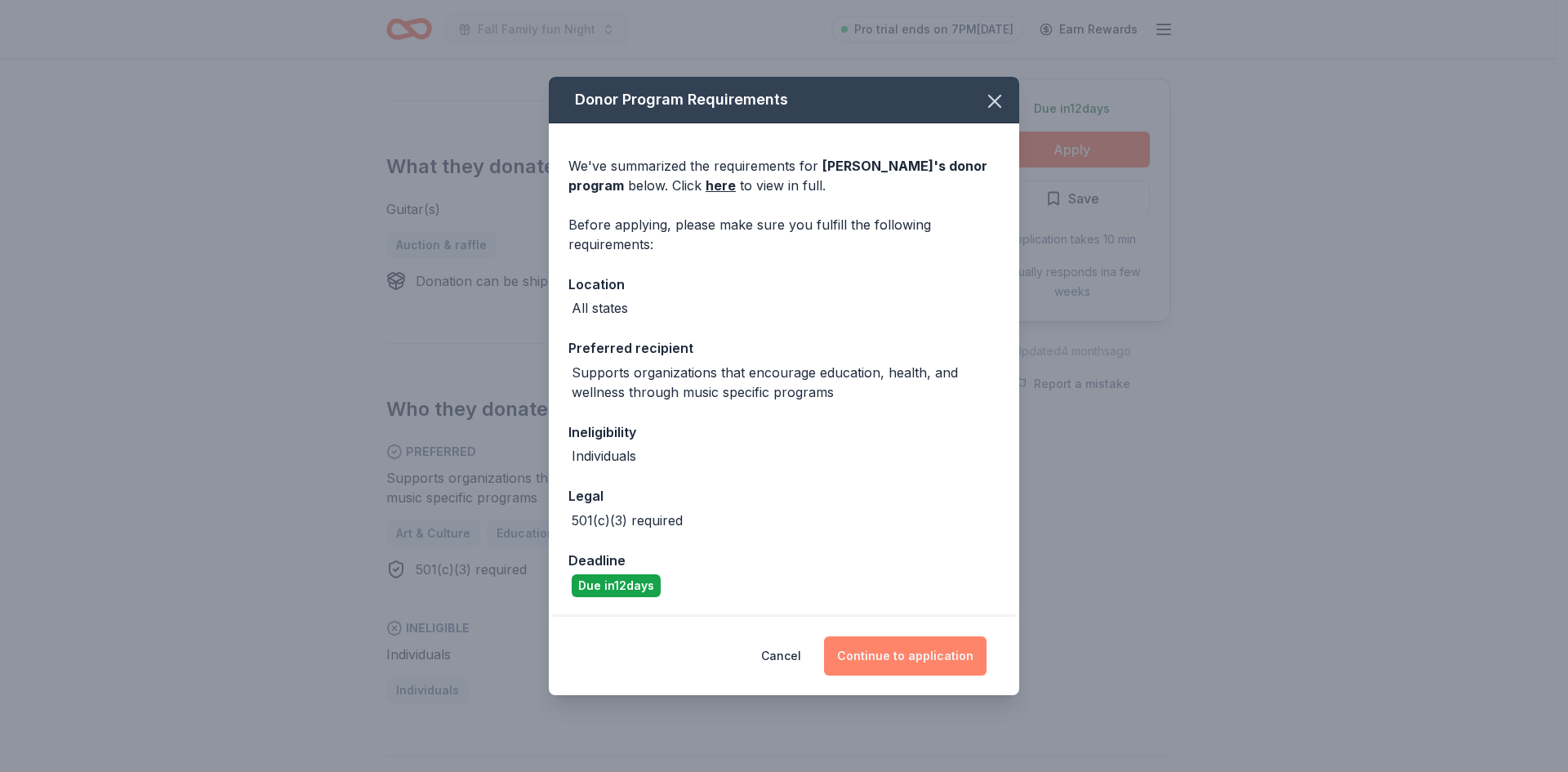
click at [909, 669] on button "Continue to application" at bounding box center [906, 656] width 163 height 39
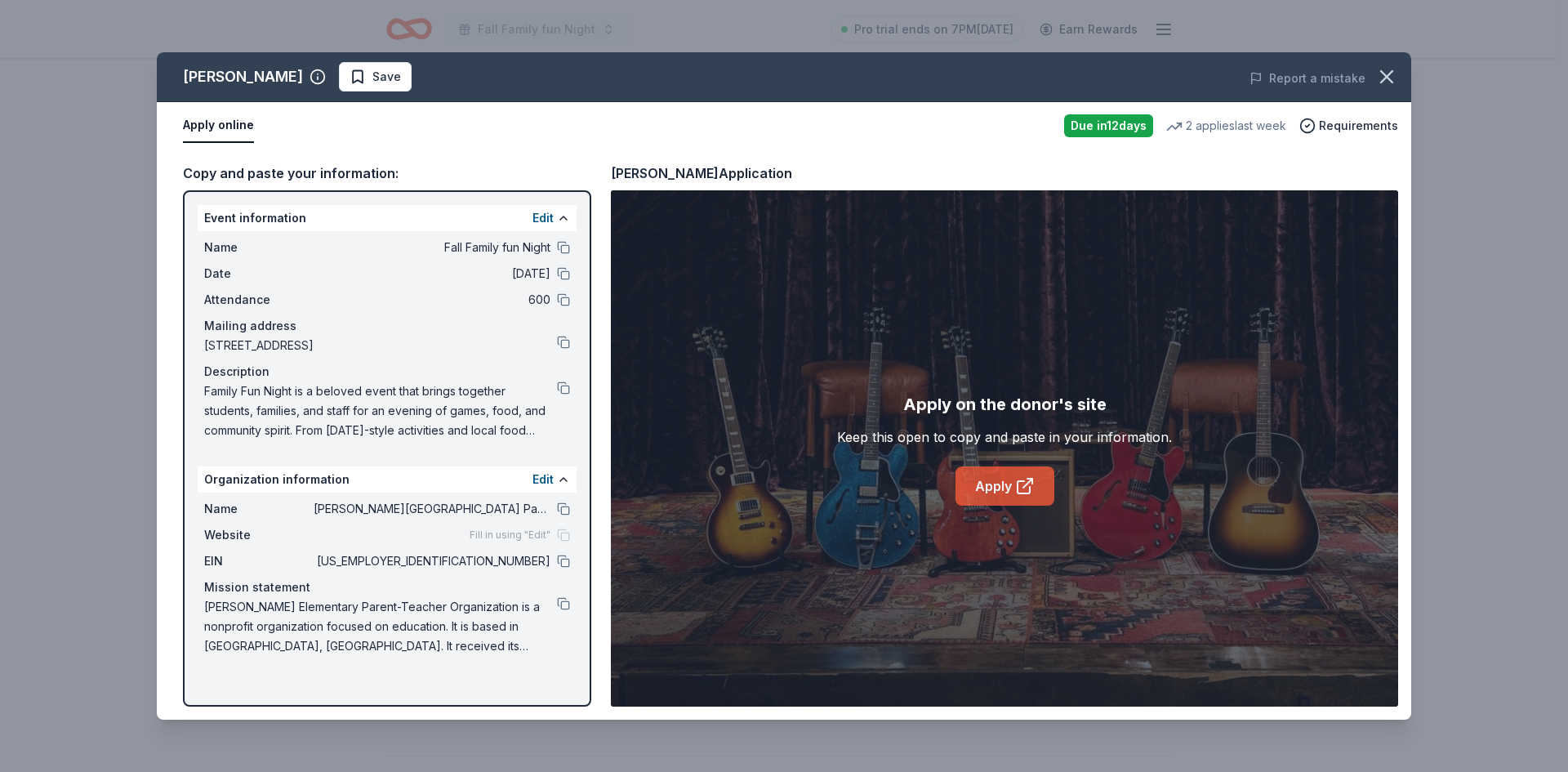
click at [995, 505] on link "Apply" at bounding box center [1004, 486] width 99 height 39
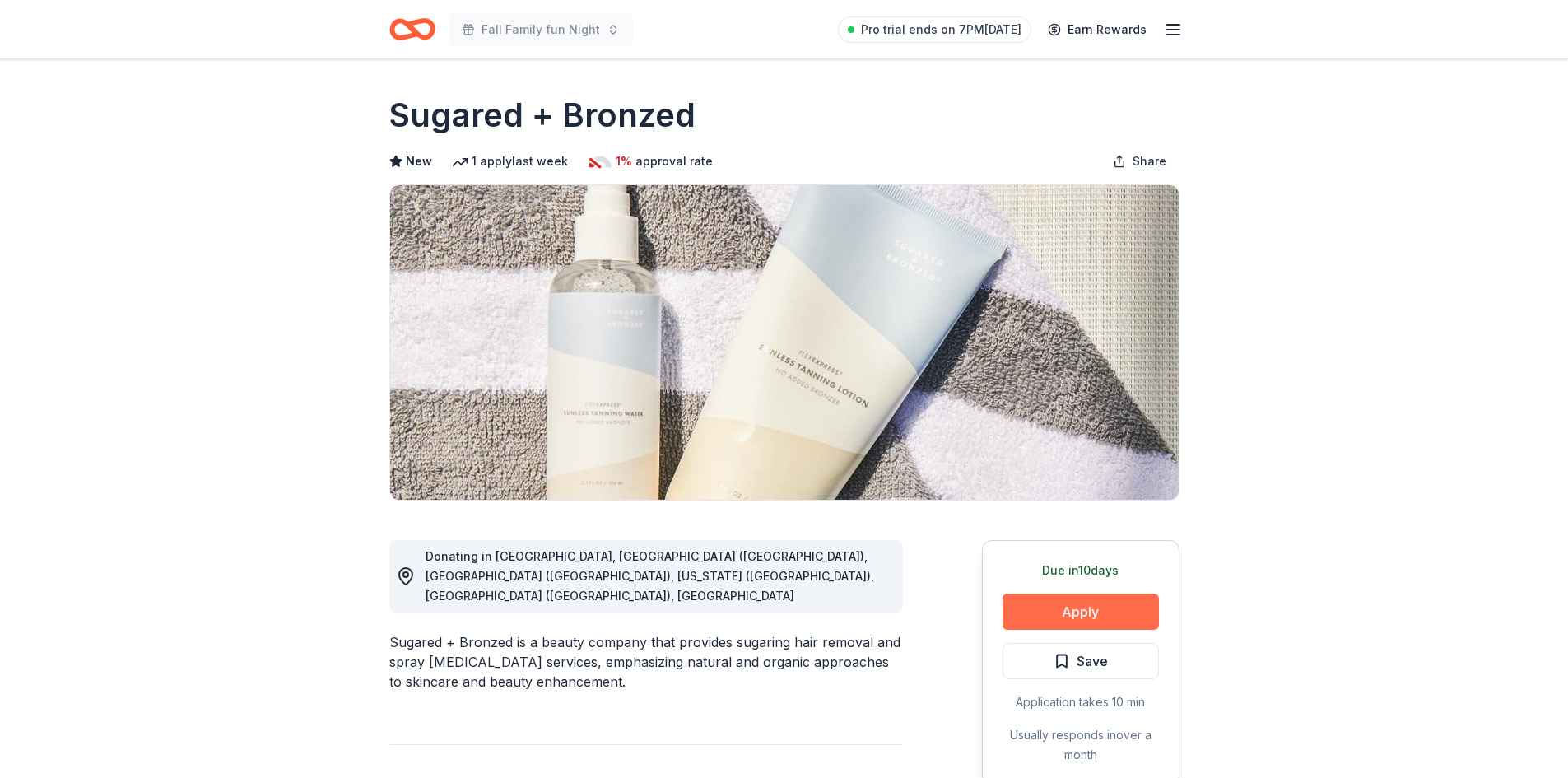
click at [1039, 610] on button "Apply" at bounding box center [1080, 611] width 157 height 36
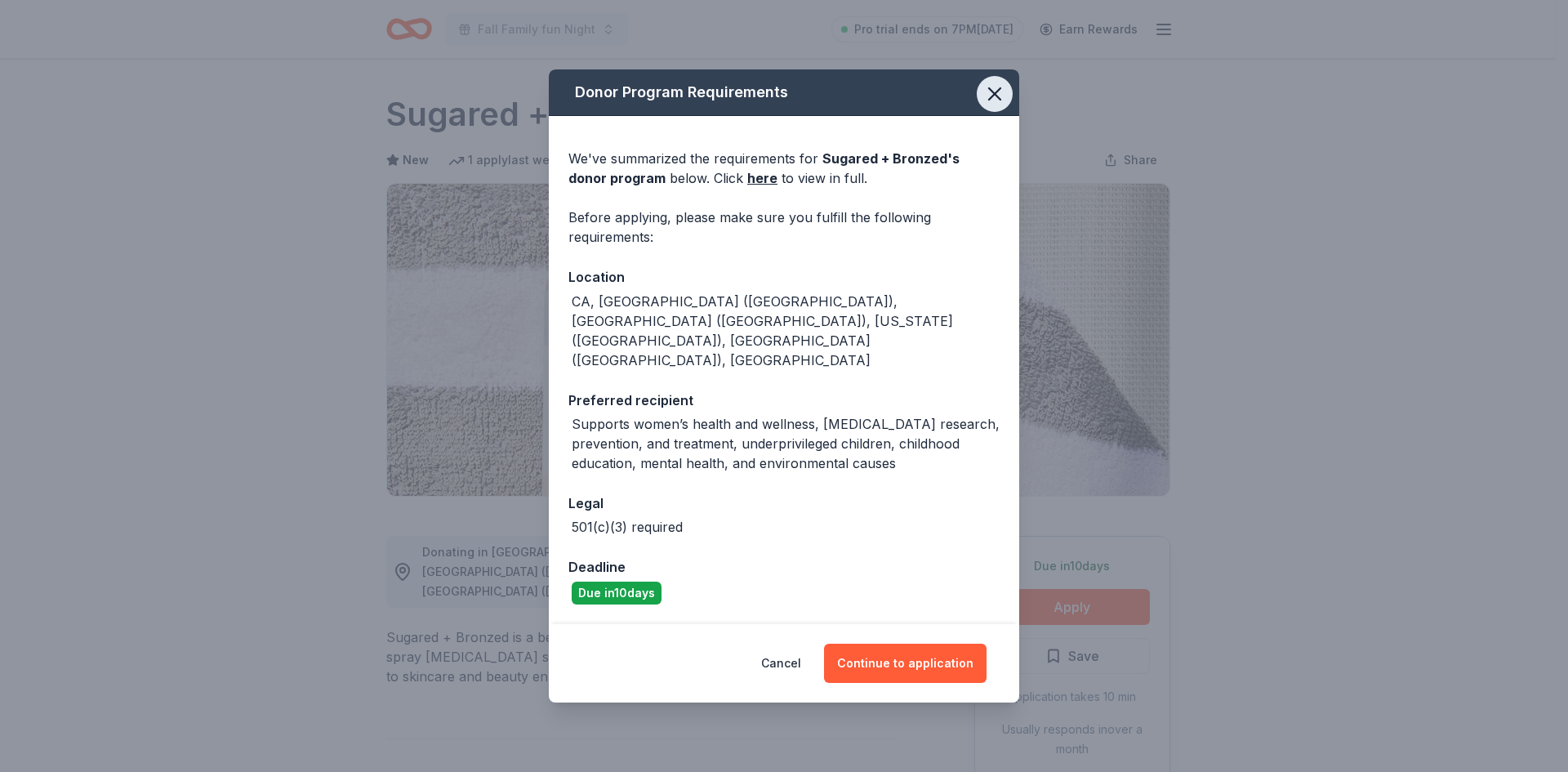
click at [1008, 112] on button "button" at bounding box center [994, 94] width 36 height 36
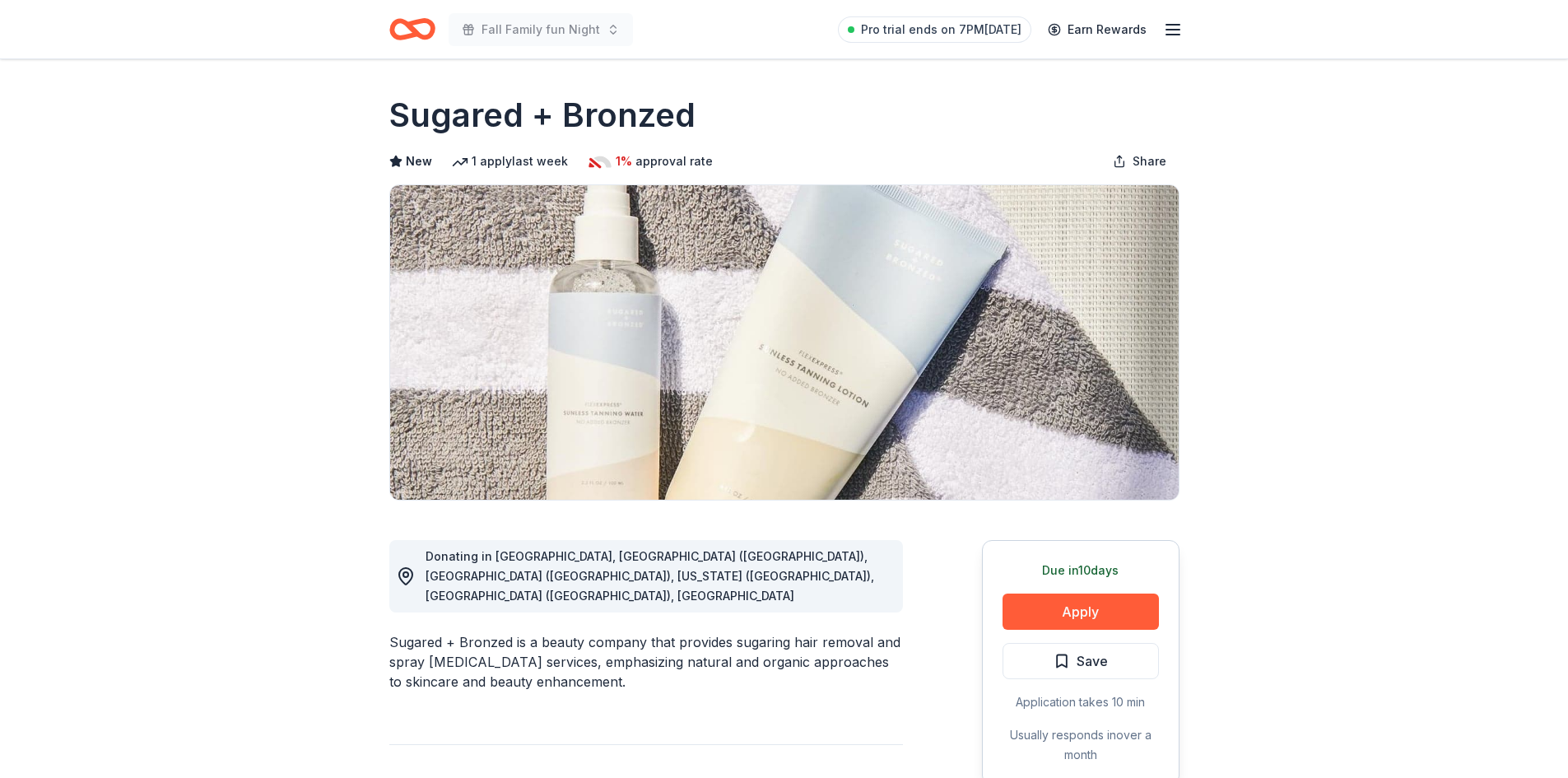
drag, startPoint x: 708, startPoint y: 102, endPoint x: 644, endPoint y: 92, distance: 64.8
click at [408, 112] on div "Sugared + Bronzed" at bounding box center [784, 115] width 790 height 46
click at [743, 115] on div "Sugared + Bronzed" at bounding box center [784, 115] width 790 height 46
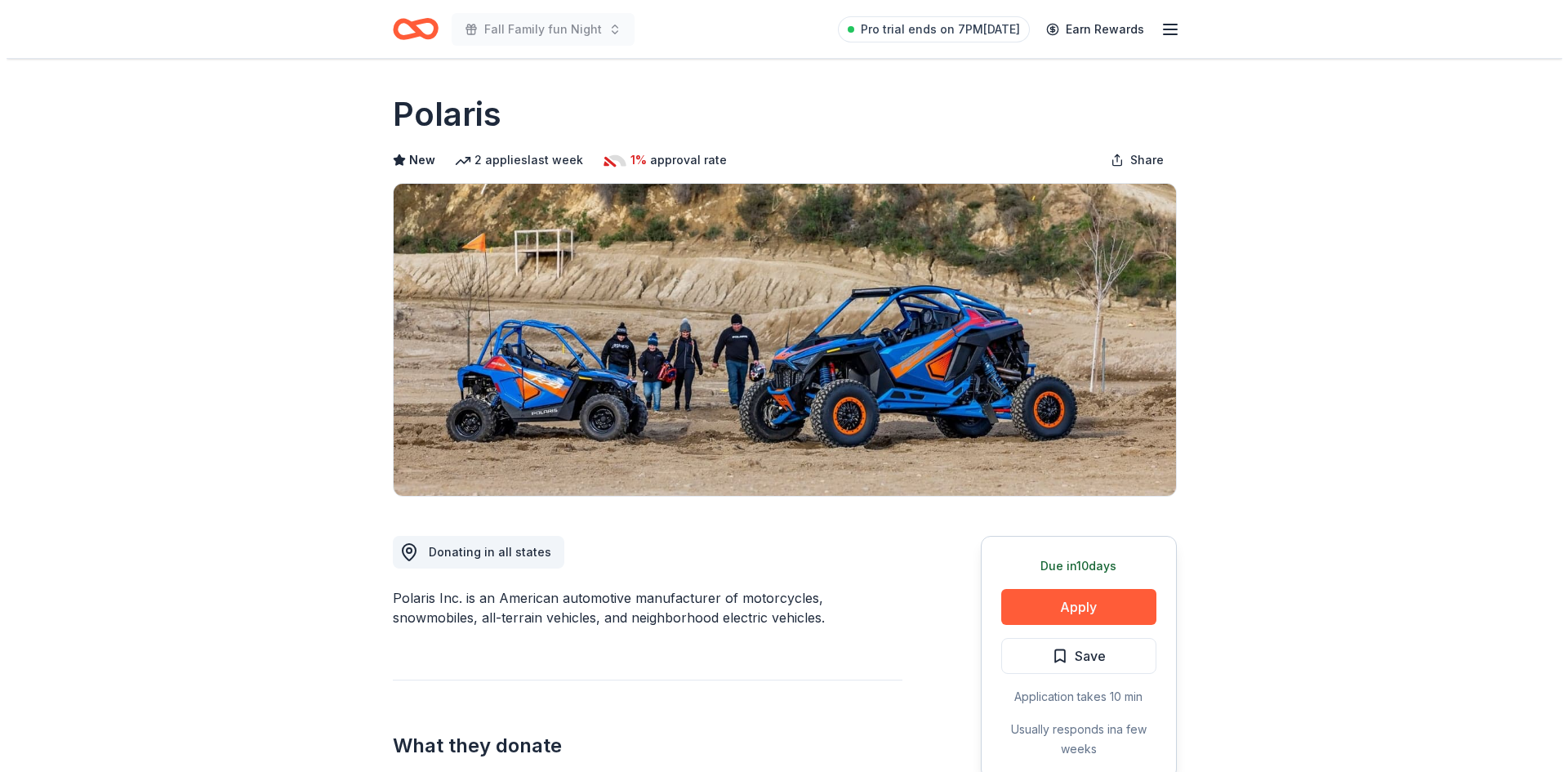
scroll to position [599, 0]
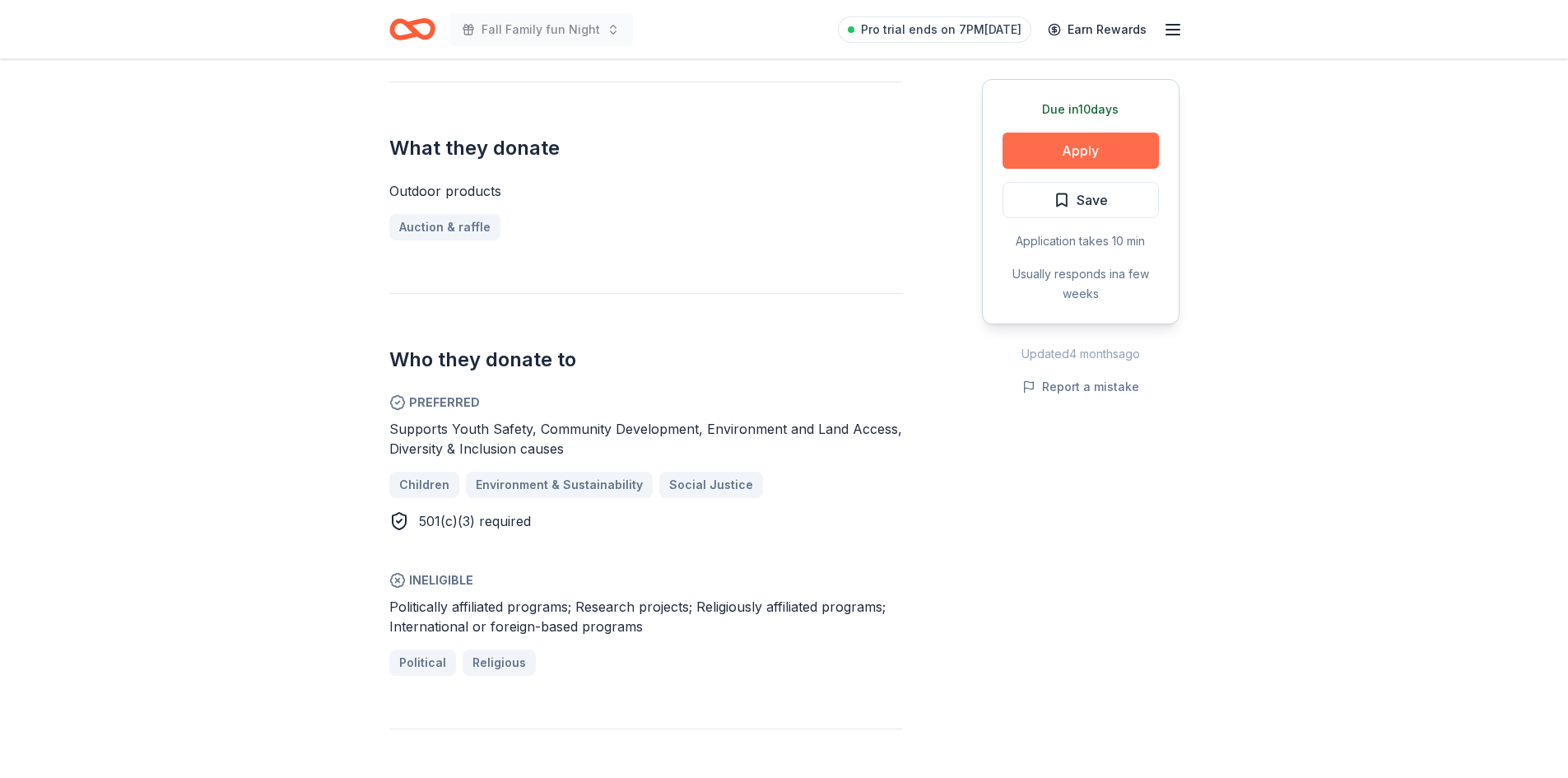
click at [1029, 151] on button "Apply" at bounding box center [1080, 151] width 157 height 36
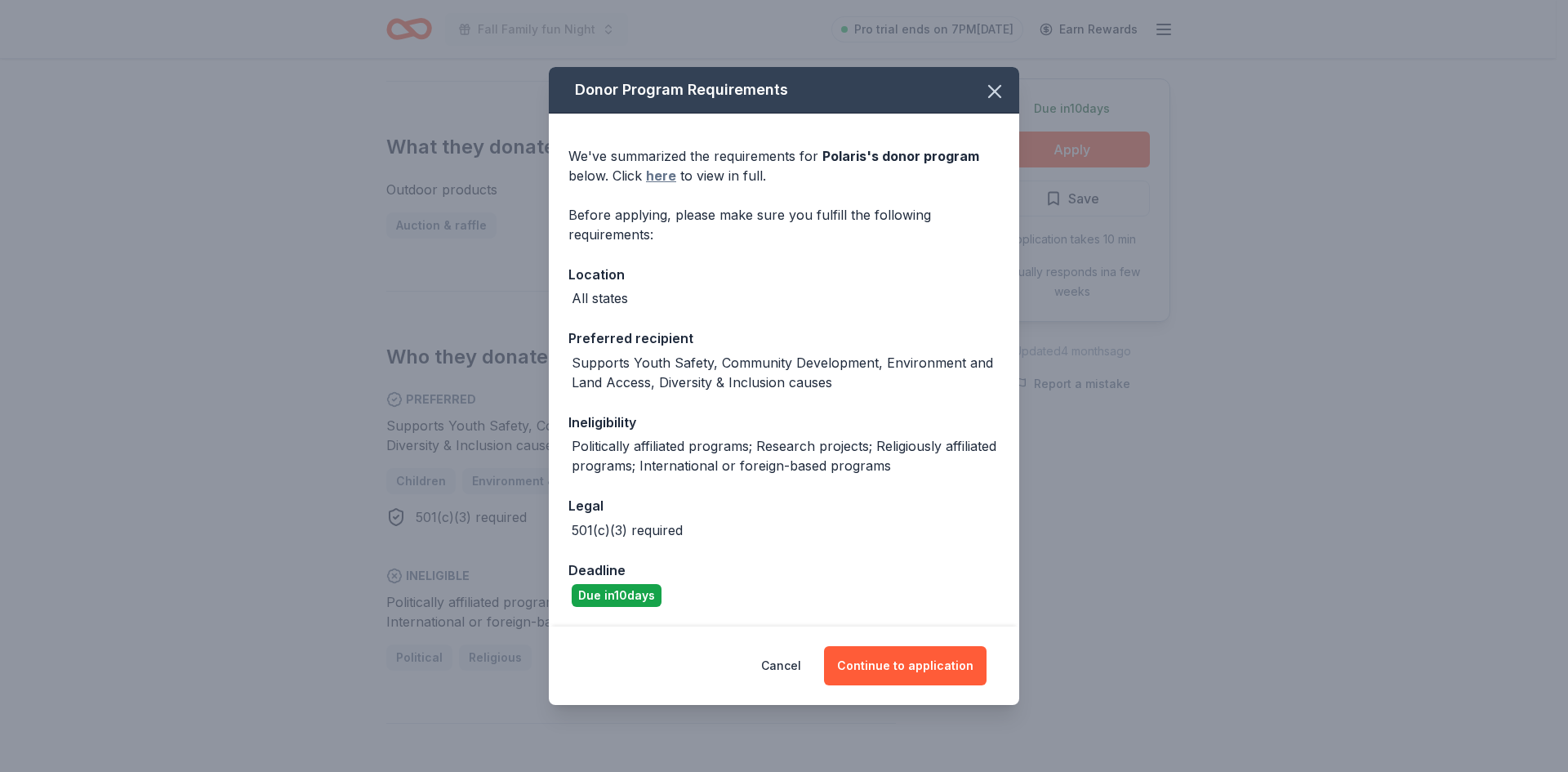
click at [658, 173] on link "here" at bounding box center [661, 176] width 30 height 20
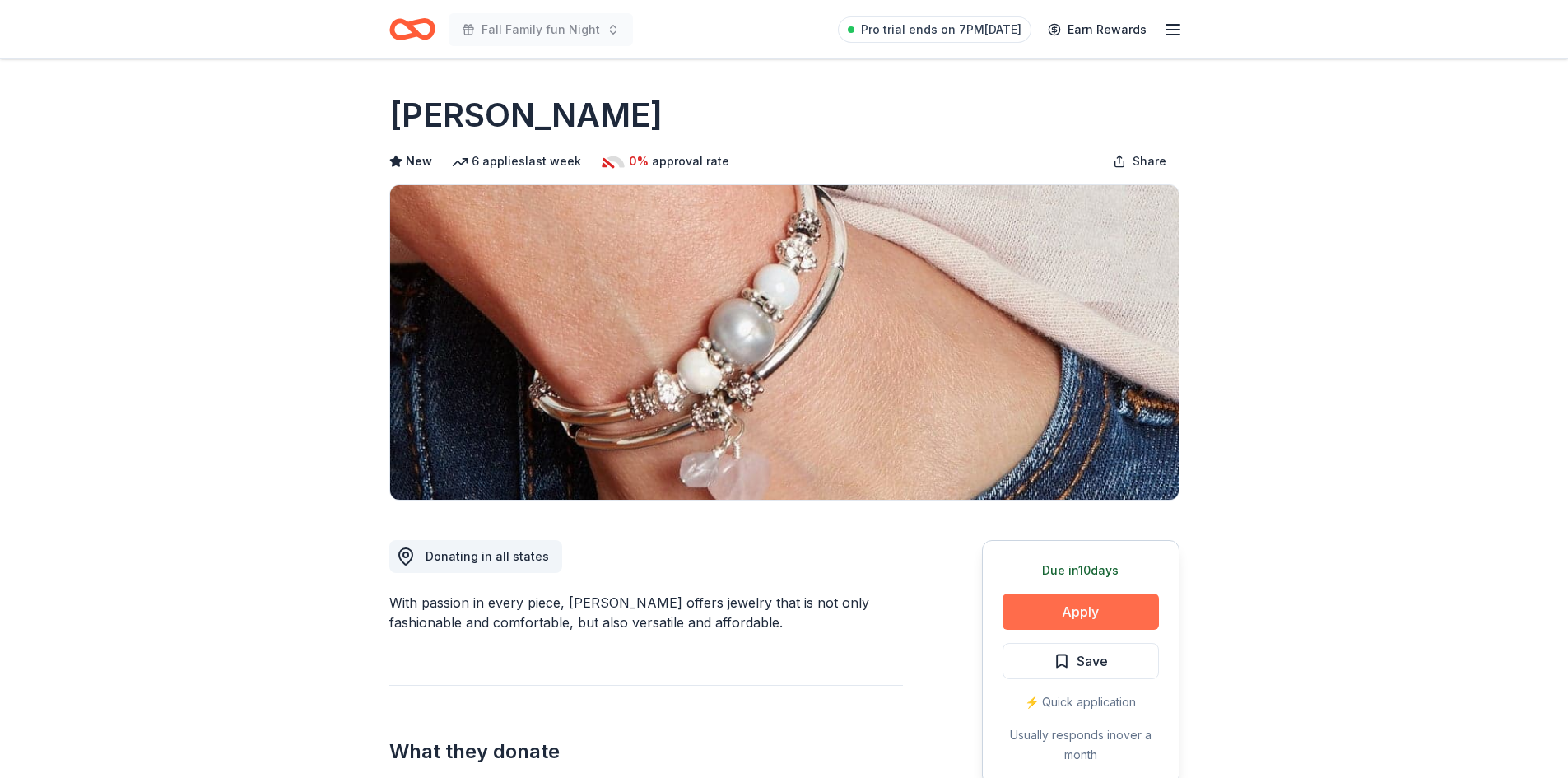
click at [1092, 595] on button "Apply" at bounding box center [1080, 611] width 157 height 36
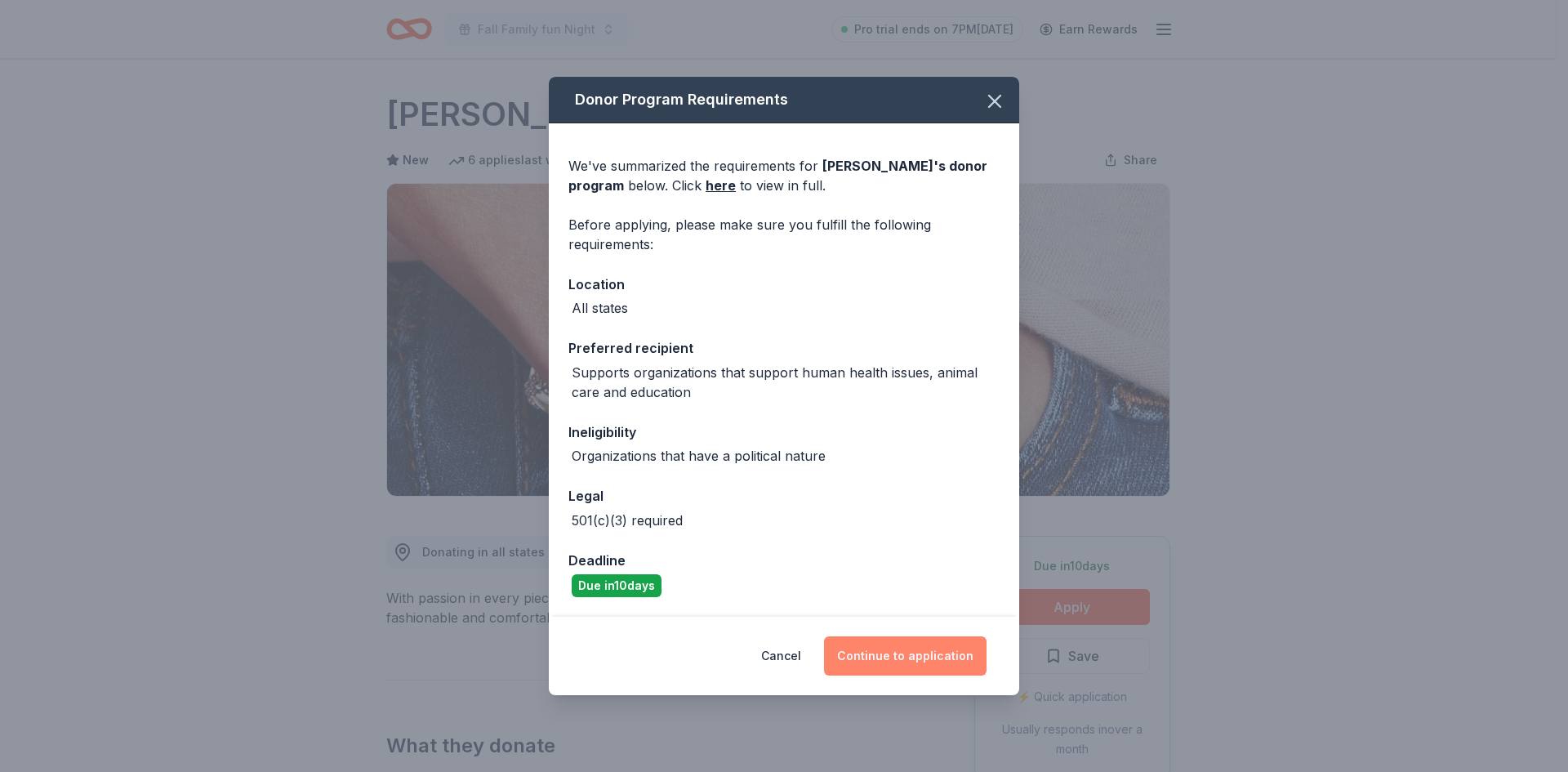
click at [911, 653] on button "Continue to application" at bounding box center [906, 656] width 163 height 39
